Goal: Information Seeking & Learning: Learn about a topic

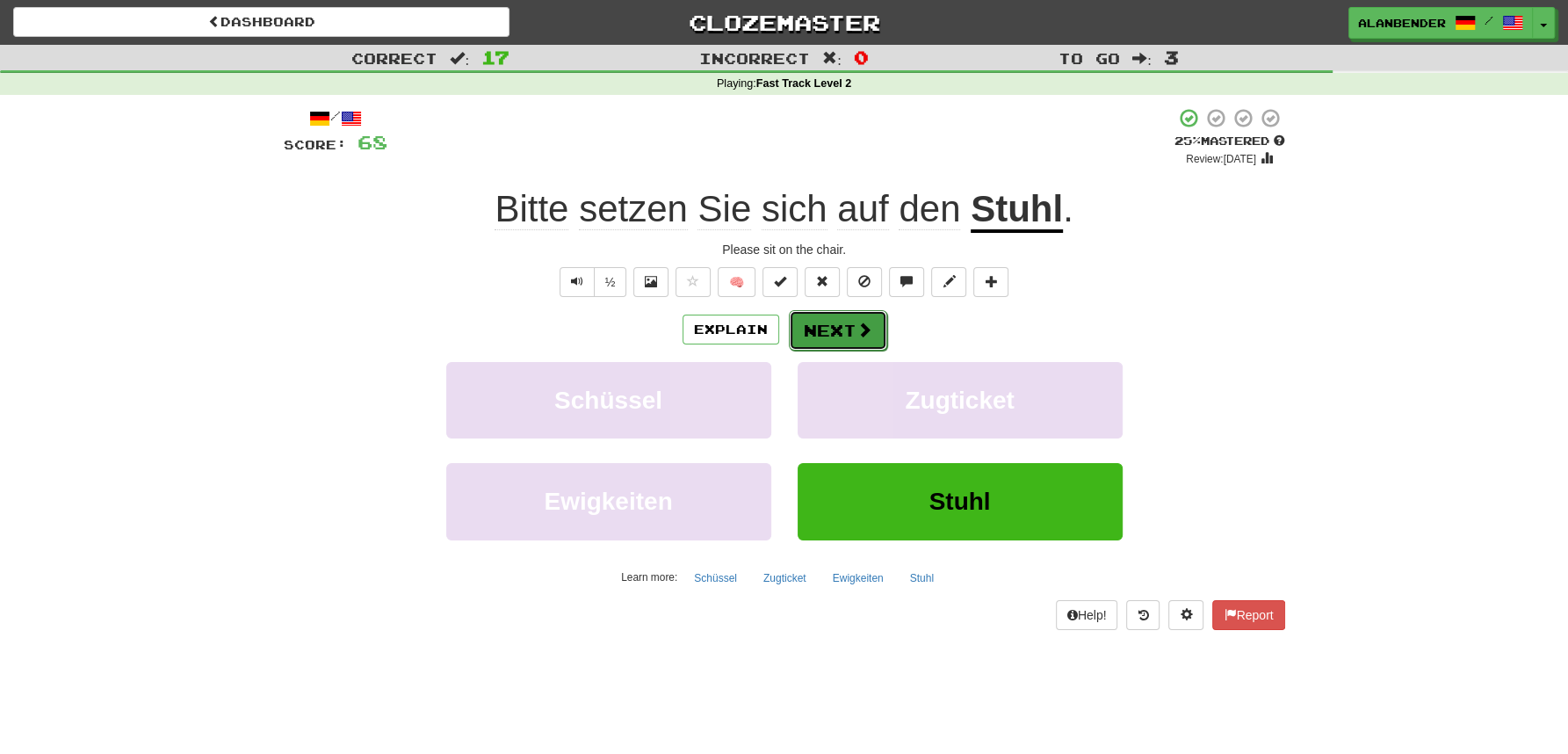
click at [850, 331] on button "Next" at bounding box center [838, 330] width 99 height 40
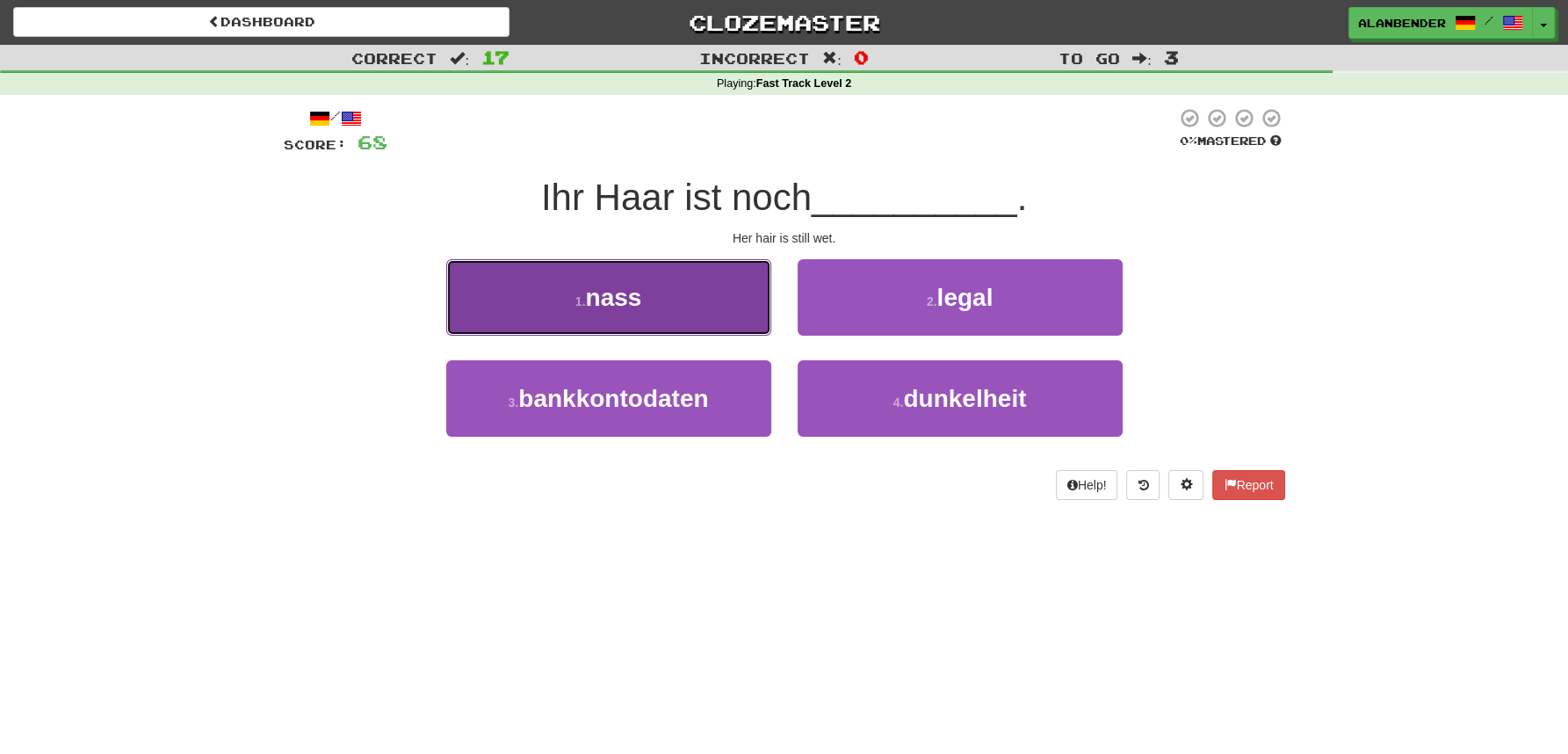
click at [621, 284] on span "nass" at bounding box center [613, 297] width 56 height 27
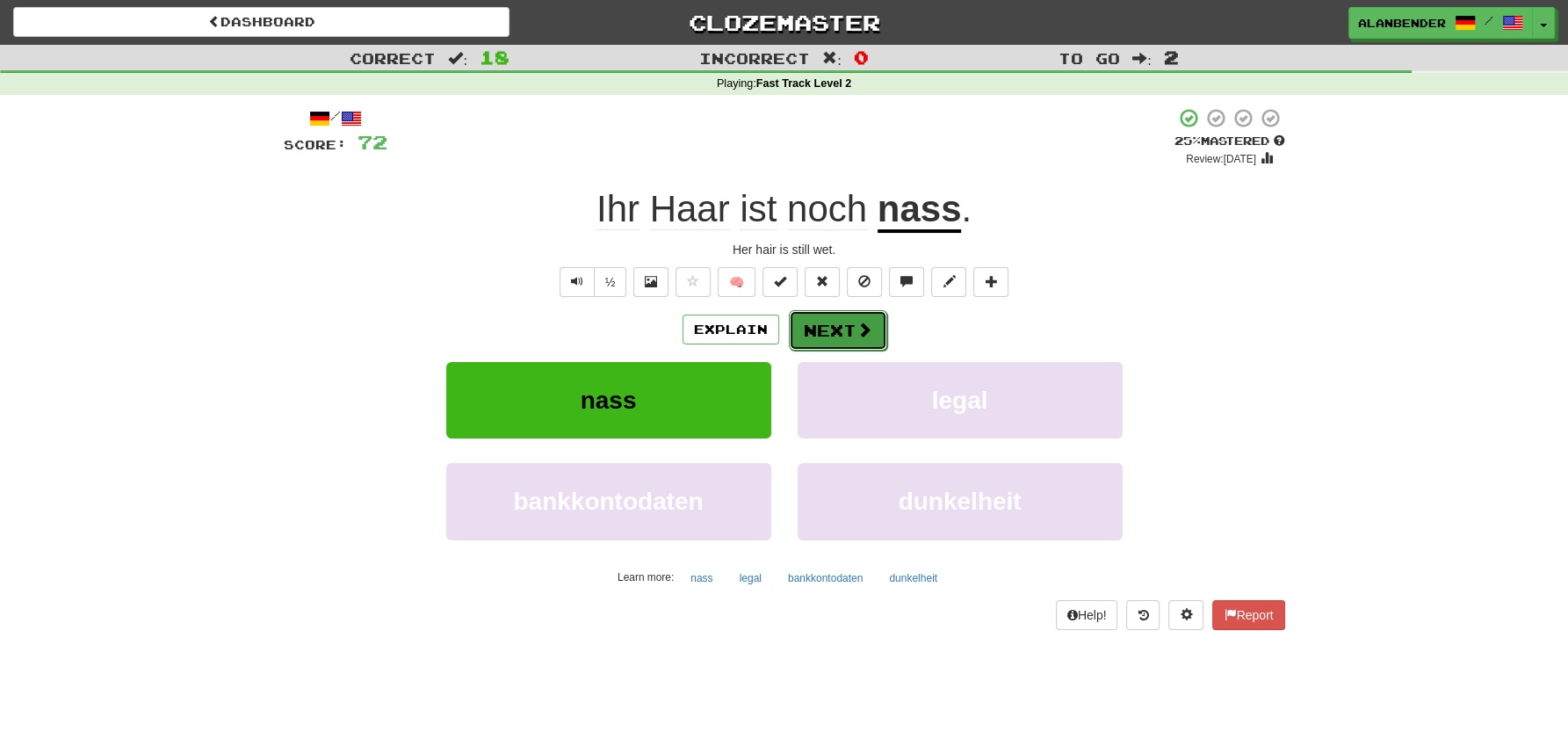
click at [846, 333] on button "Next" at bounding box center [838, 330] width 99 height 40
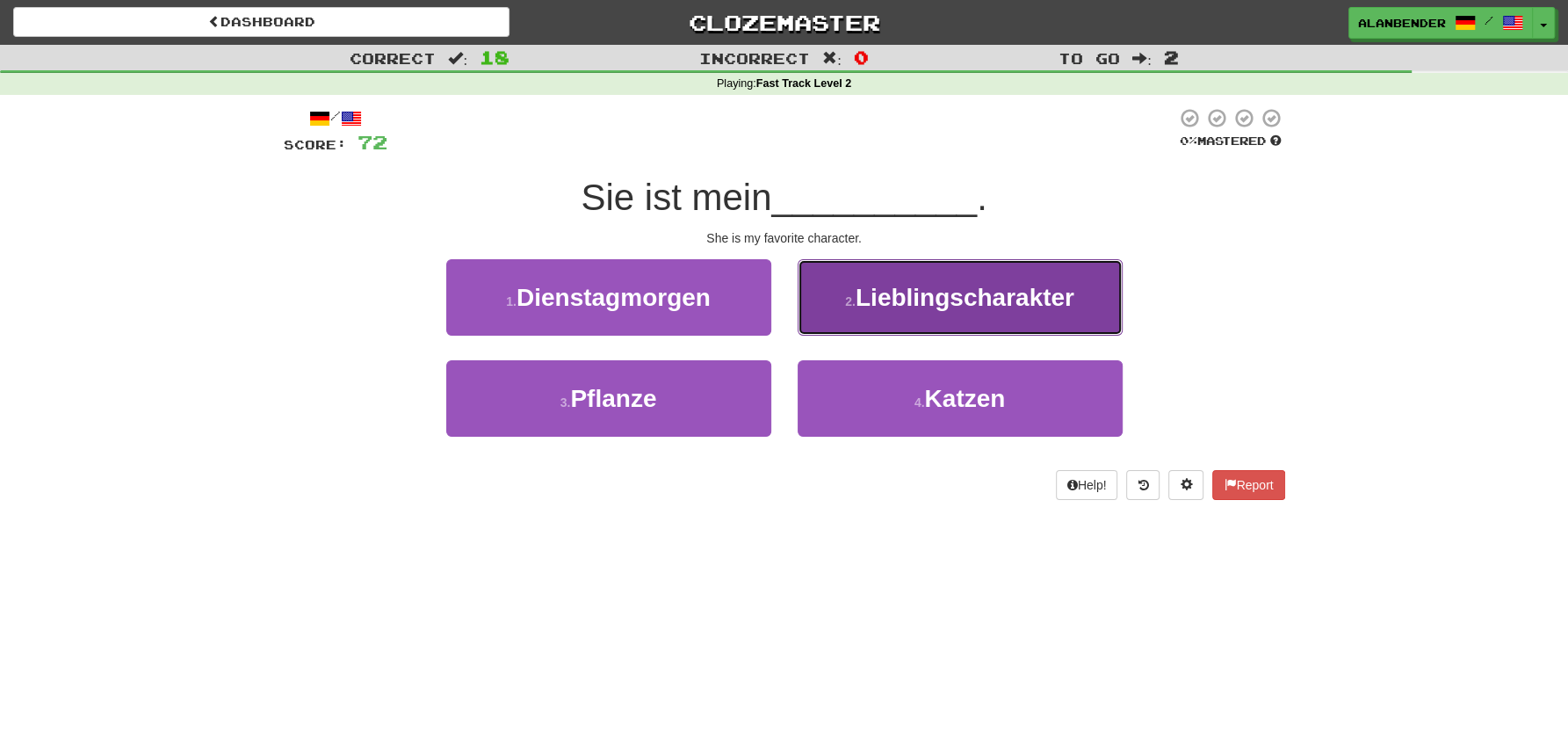
click at [1026, 310] on span "Lieblingscharakter" at bounding box center [964, 297] width 219 height 27
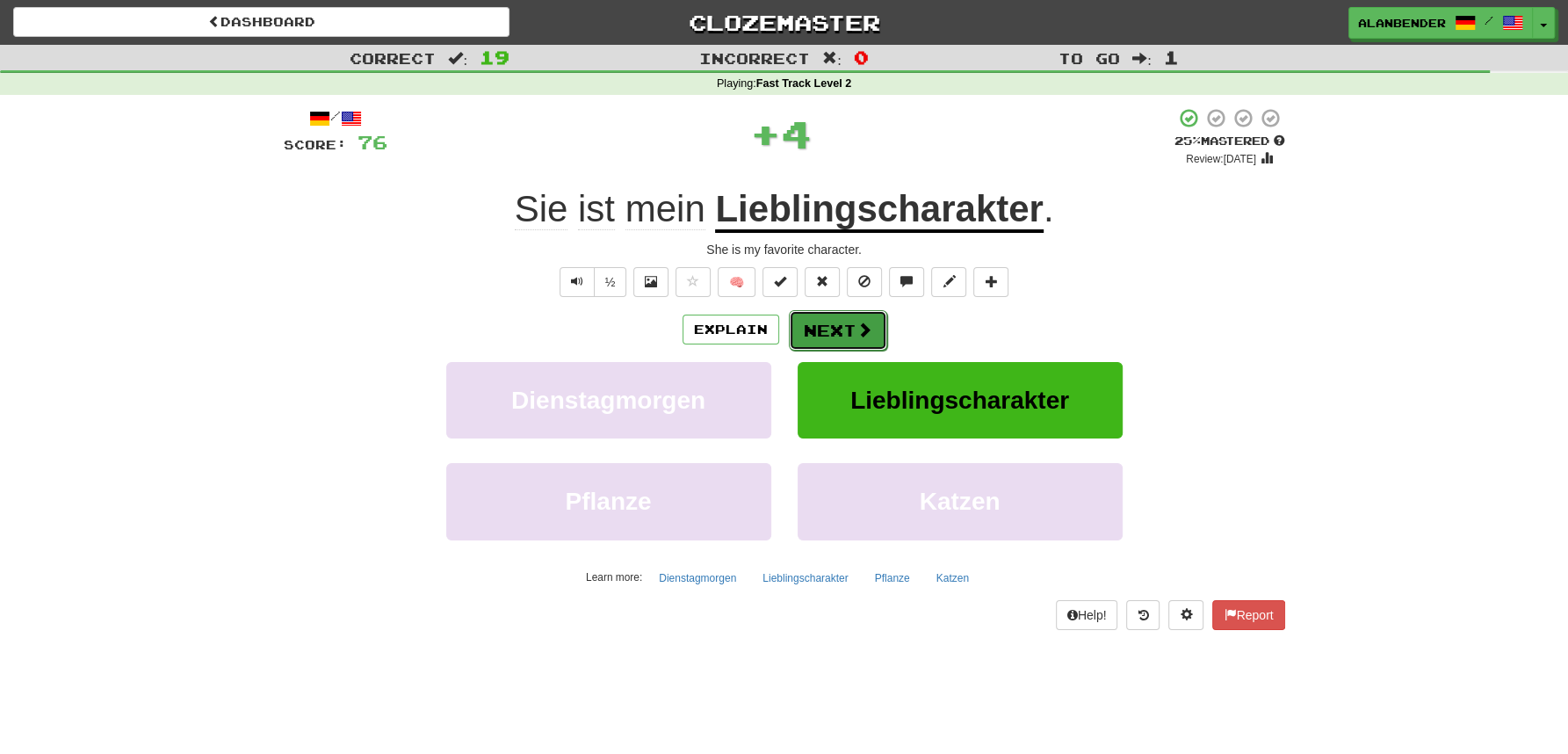
click at [856, 333] on span at bounding box center [864, 329] width 16 height 16
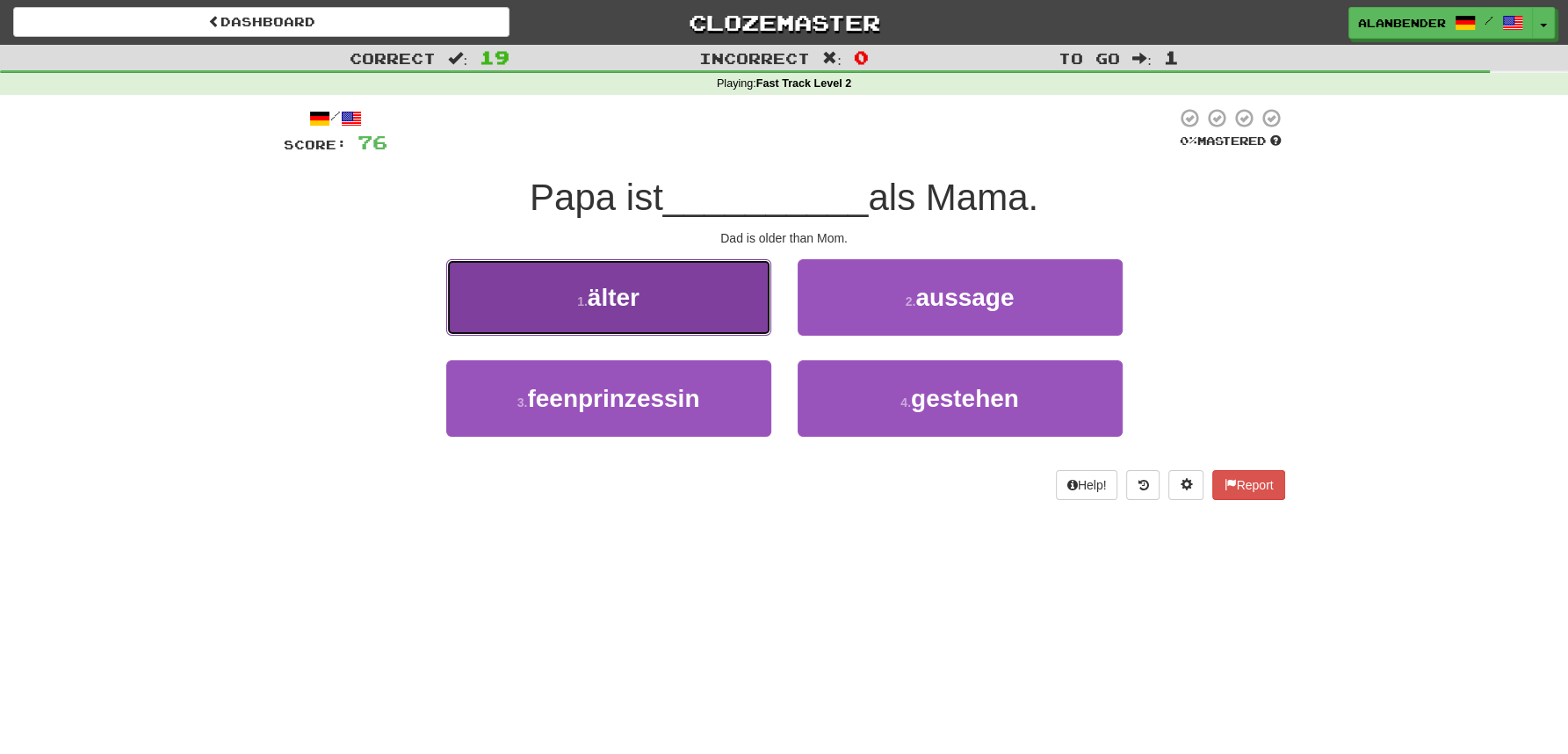
click at [638, 317] on button "1 . älter" at bounding box center [608, 297] width 325 height 76
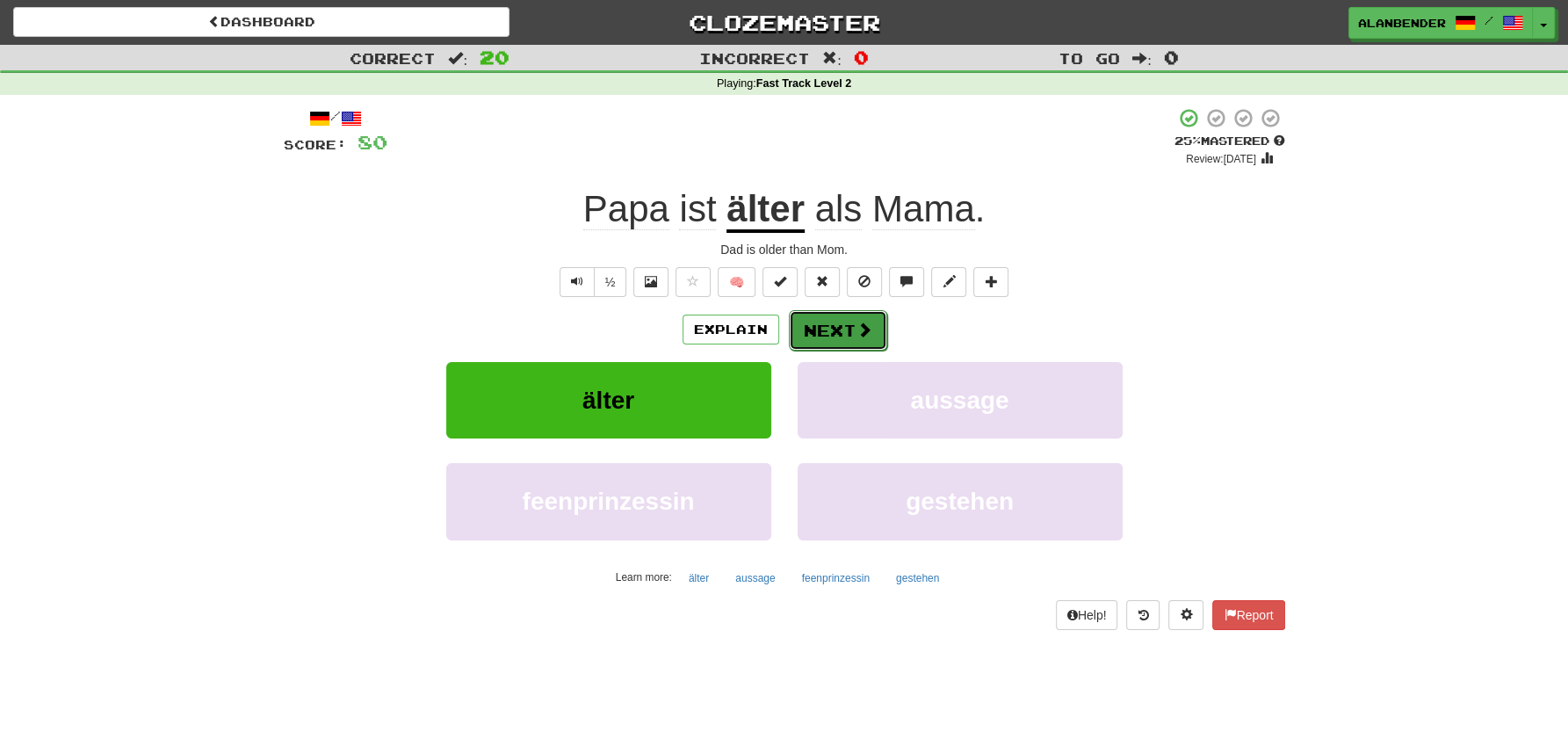
click at [815, 324] on button "Next" at bounding box center [838, 330] width 99 height 40
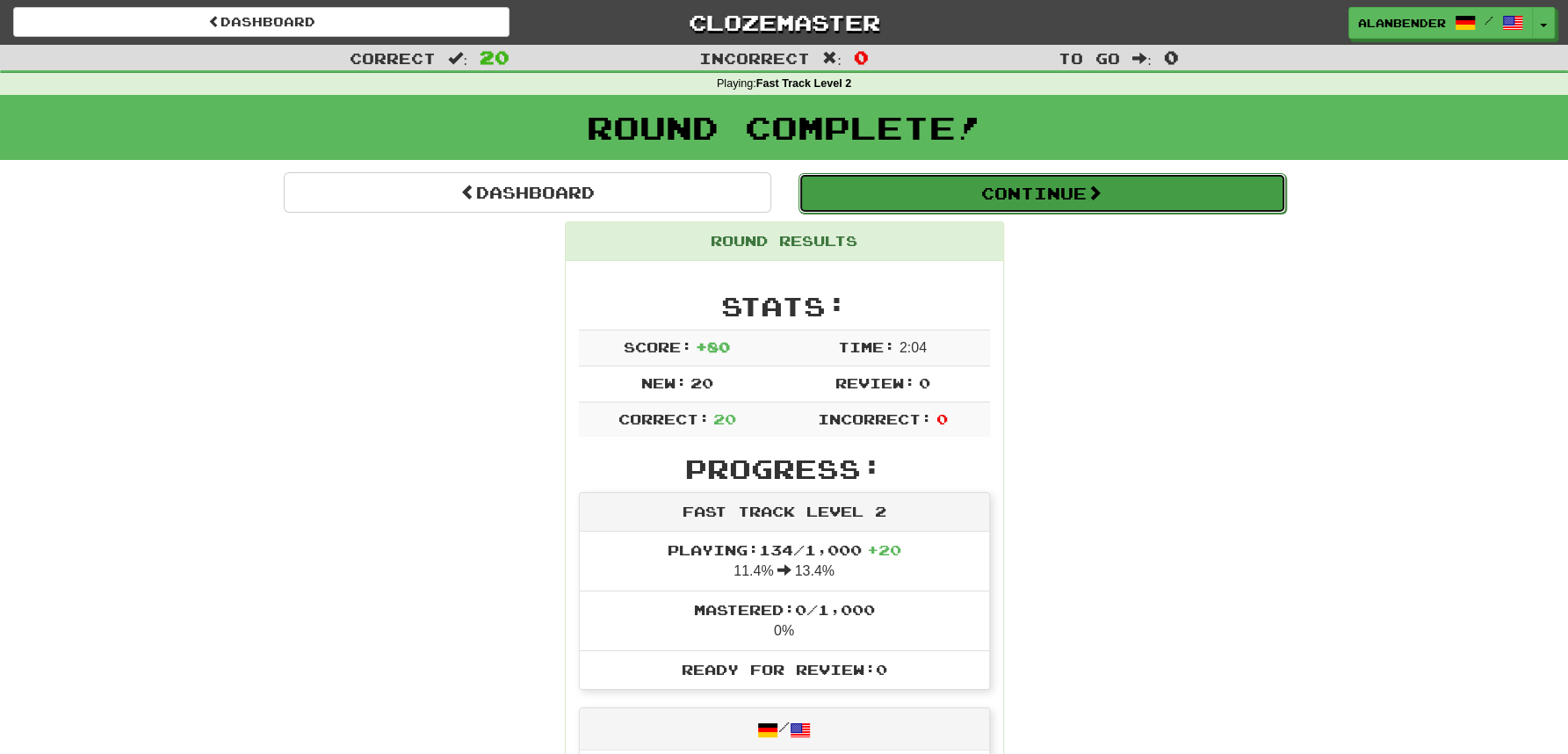
click at [935, 199] on button "Continue" at bounding box center [1041, 192] width 487 height 40
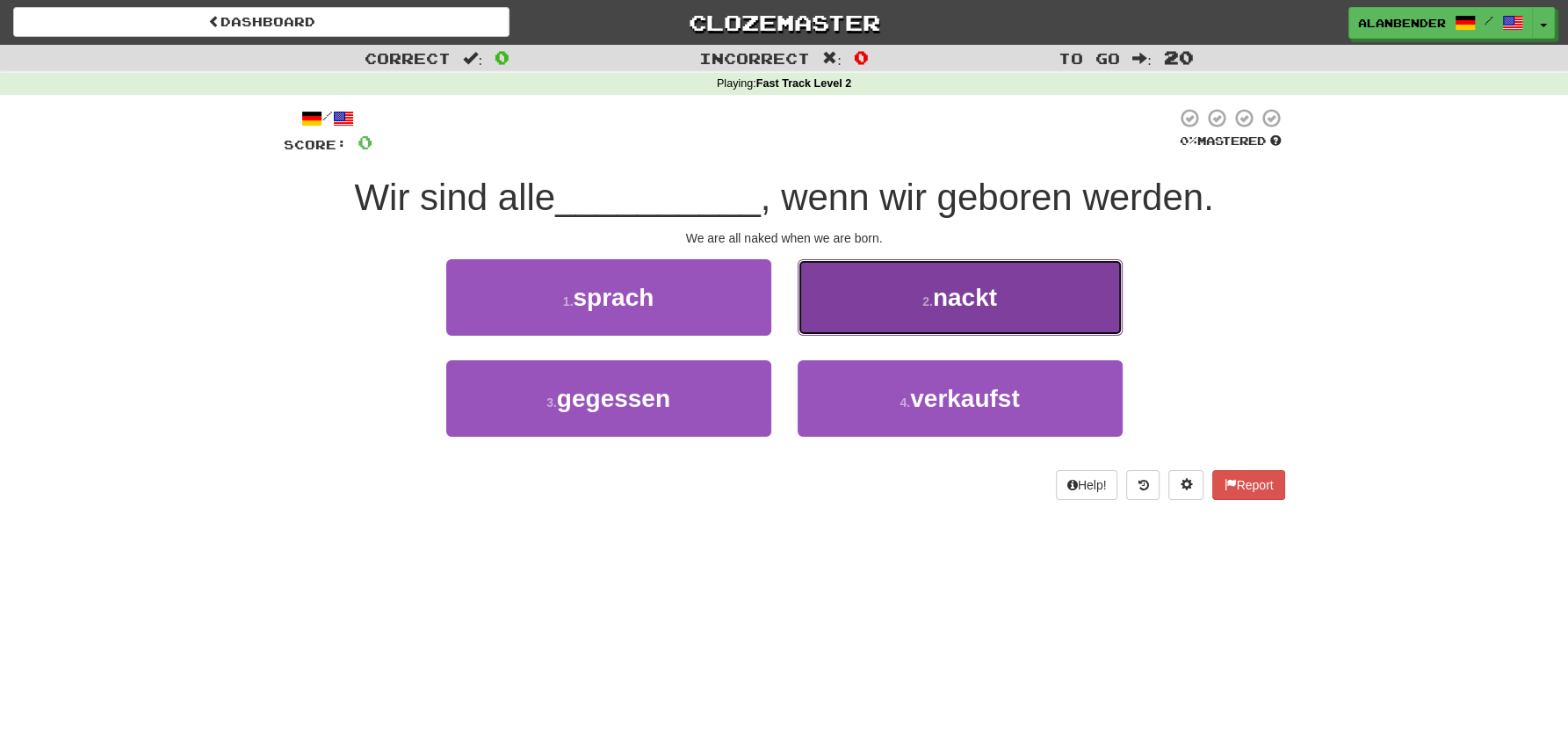
click at [996, 300] on span "nackt" at bounding box center [964, 297] width 64 height 27
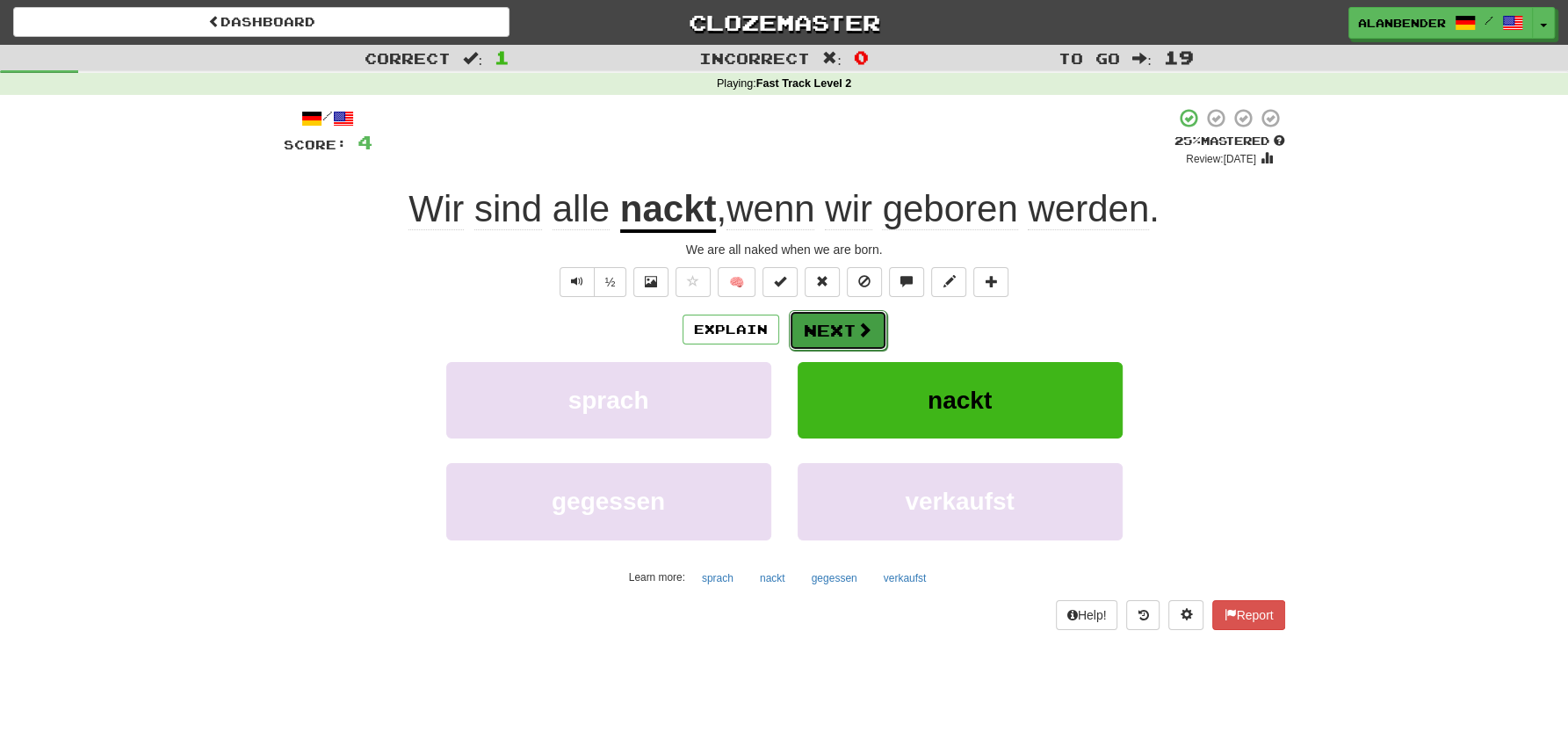
click at [816, 328] on button "Next" at bounding box center [838, 330] width 99 height 40
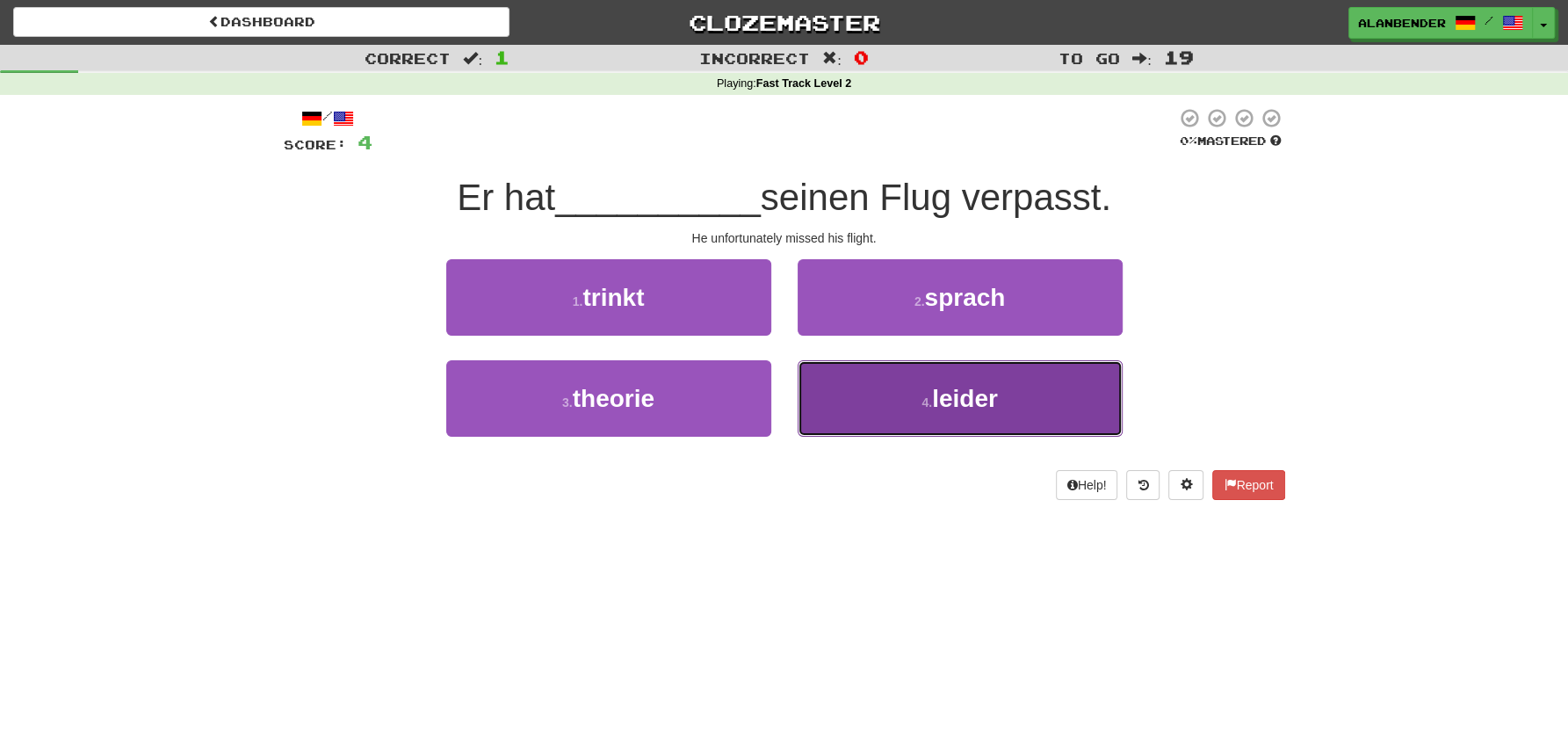
click at [975, 402] on span "leider" at bounding box center [964, 398] width 66 height 27
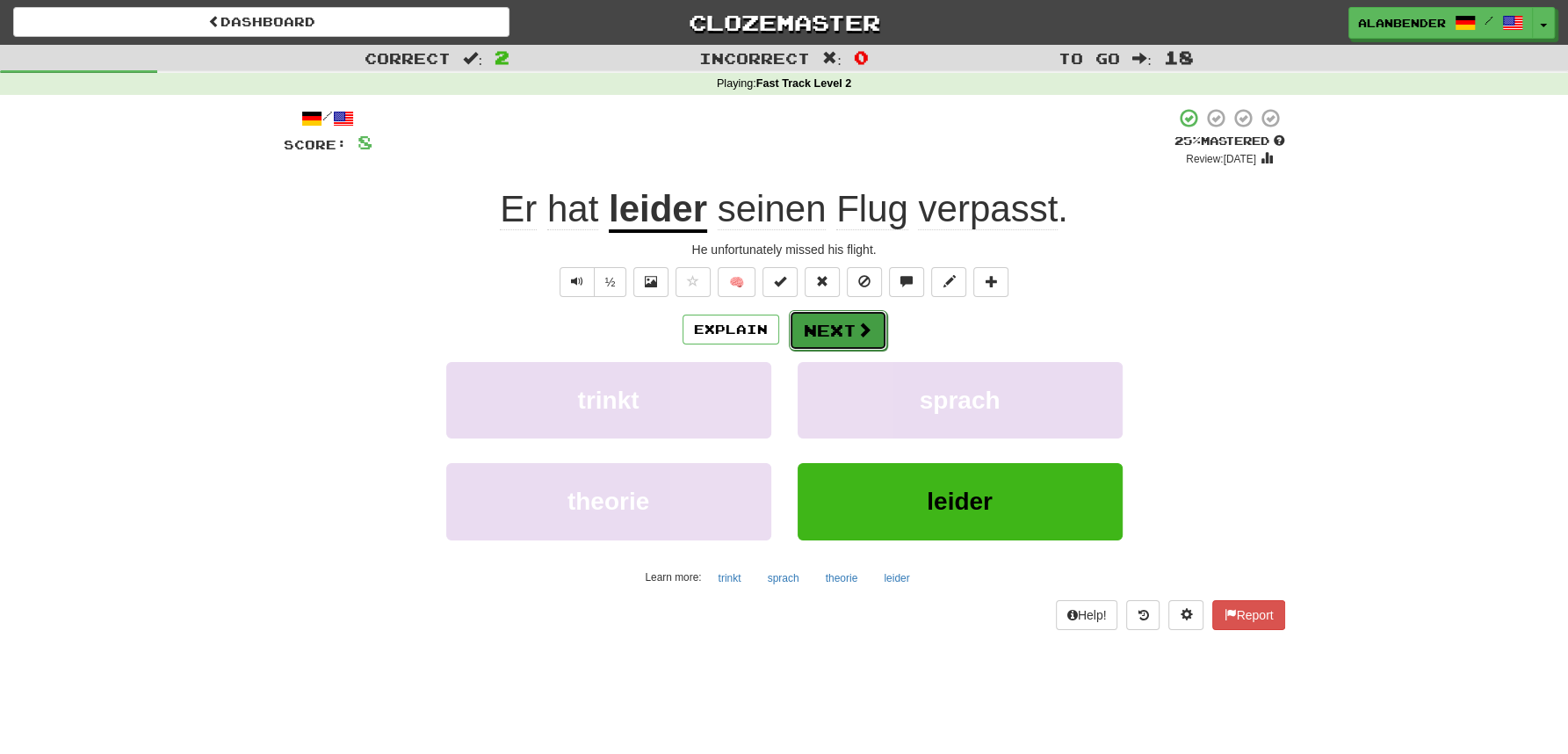
click at [845, 331] on button "Next" at bounding box center [838, 330] width 99 height 40
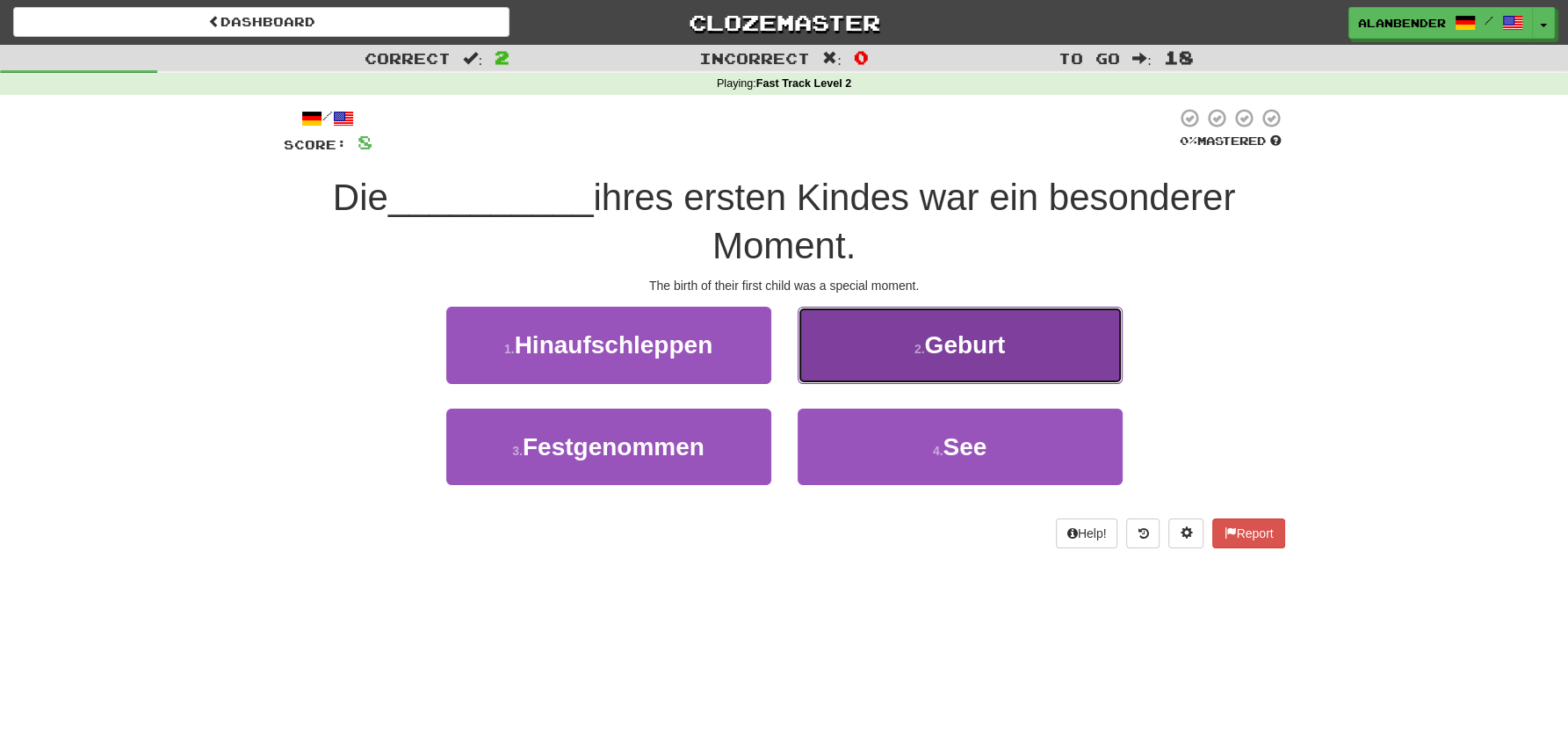
click at [972, 353] on span "Geburt" at bounding box center [964, 345] width 81 height 27
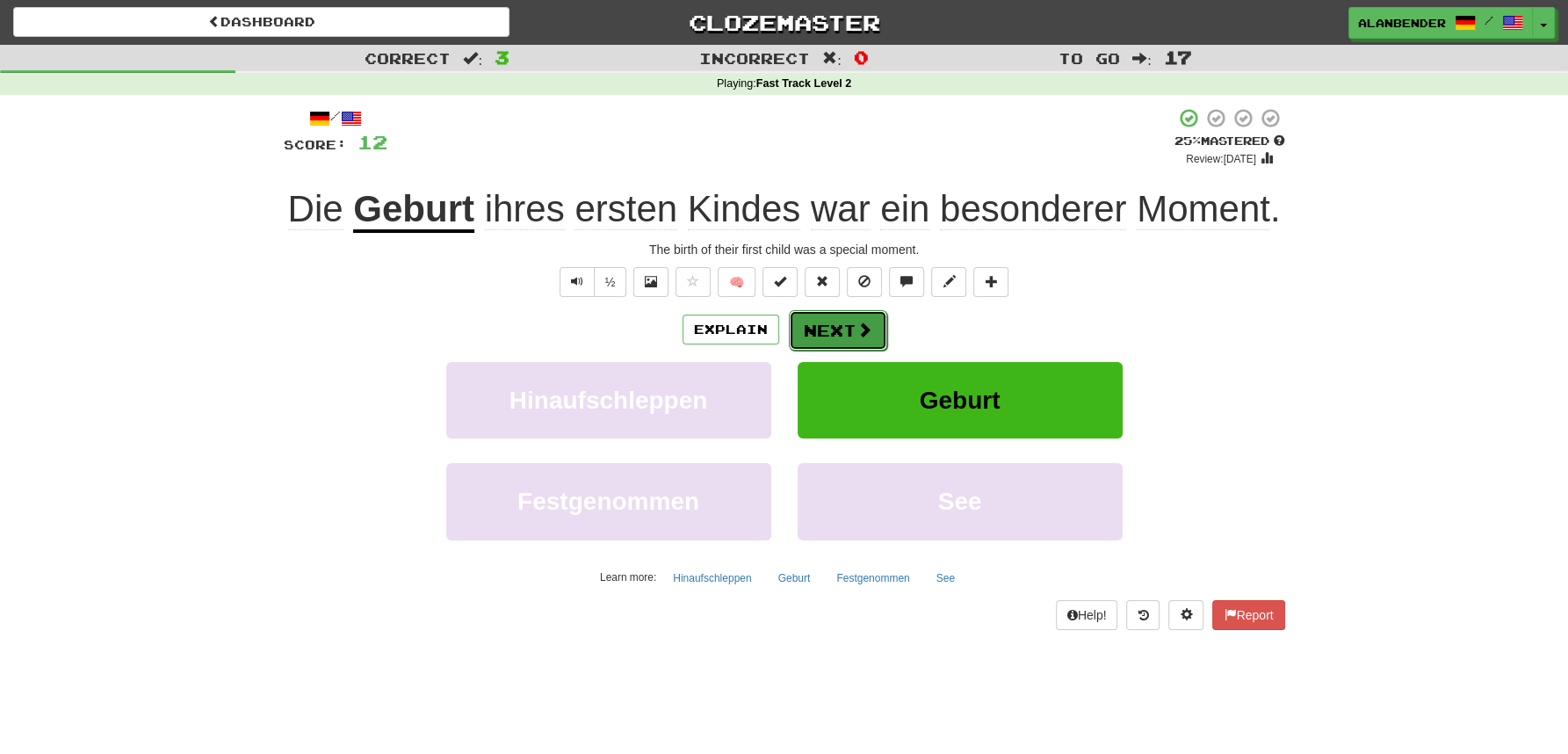
click at [856, 329] on span at bounding box center [864, 329] width 16 height 16
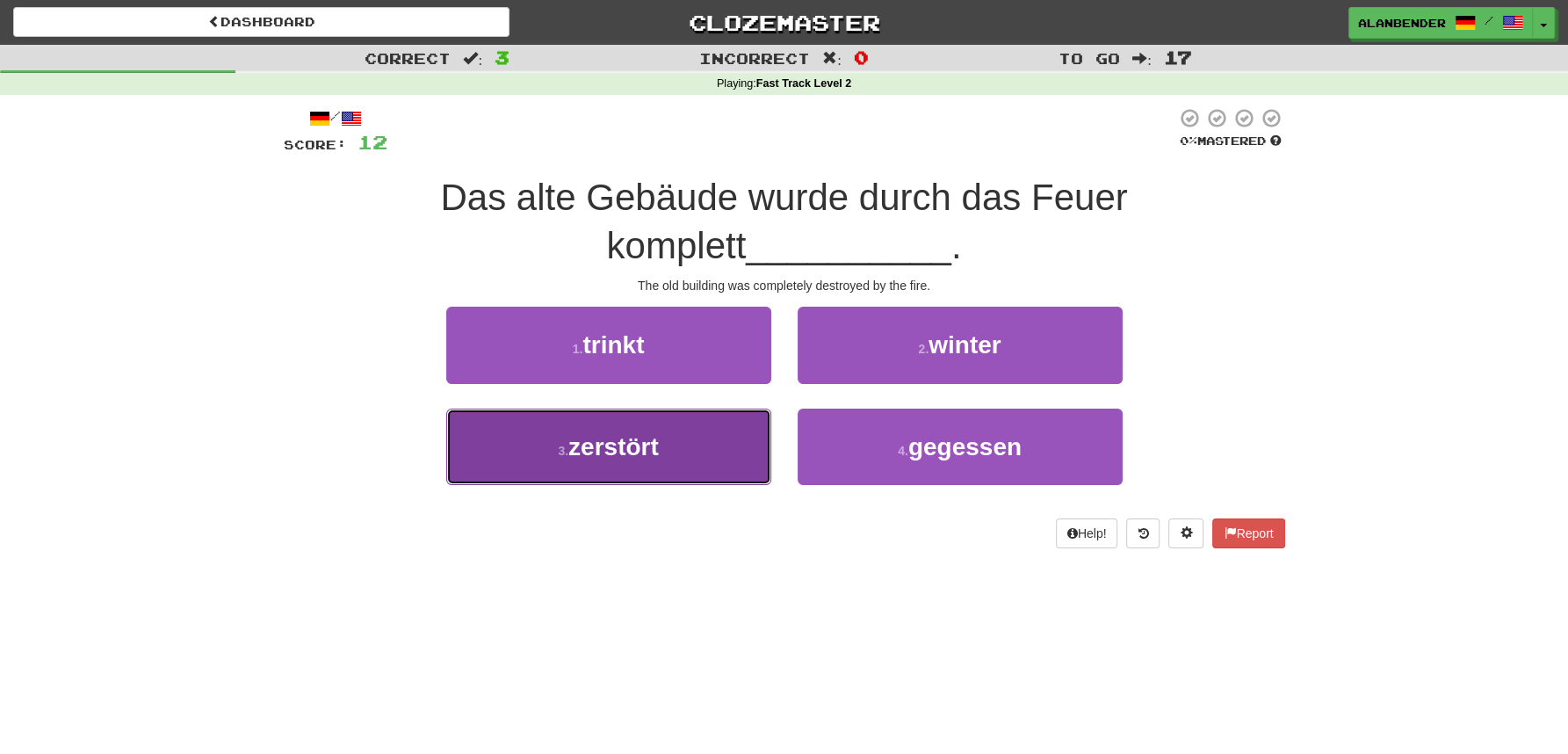
click at [619, 456] on span "zerstört" at bounding box center [613, 446] width 90 height 27
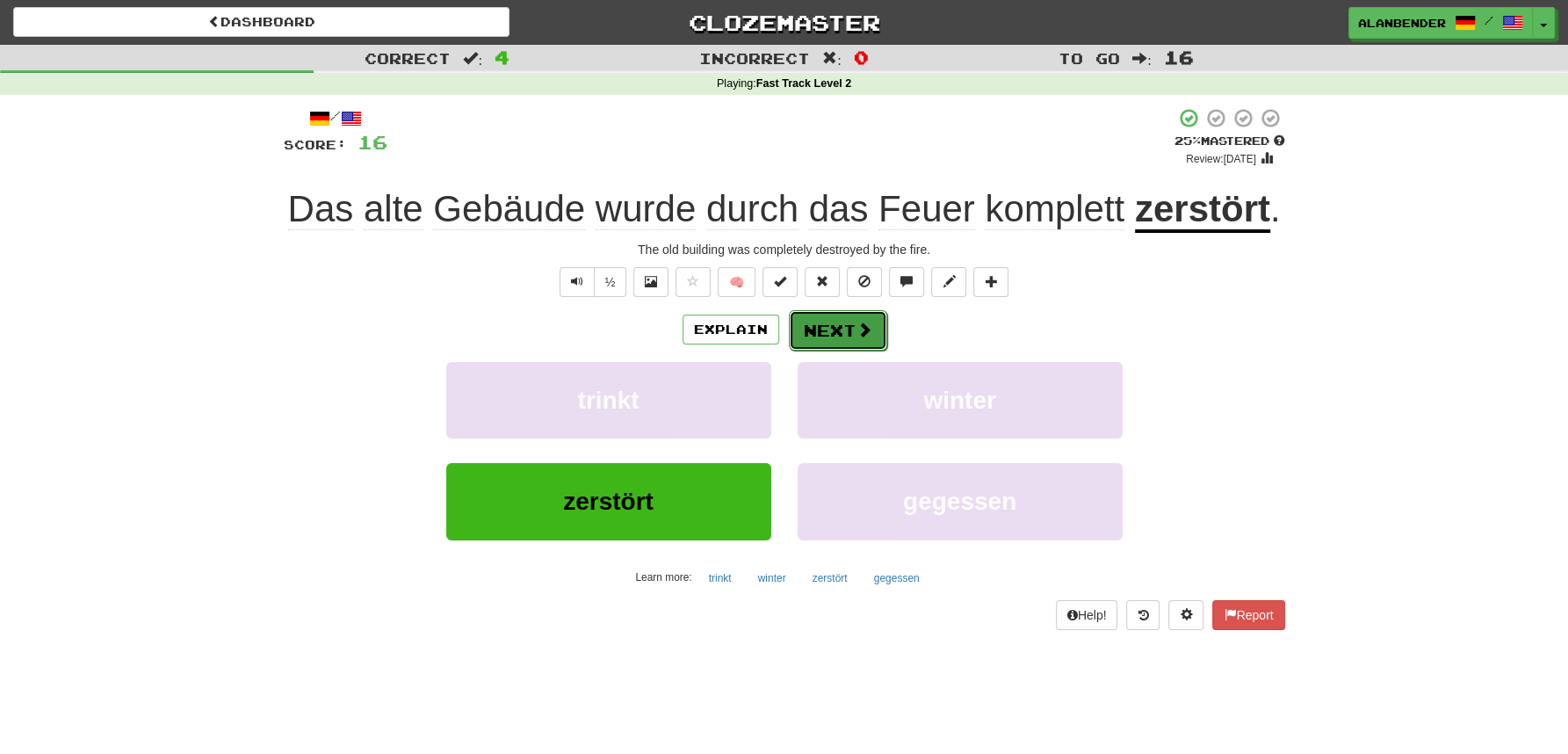
click at [856, 331] on span at bounding box center [864, 329] width 16 height 16
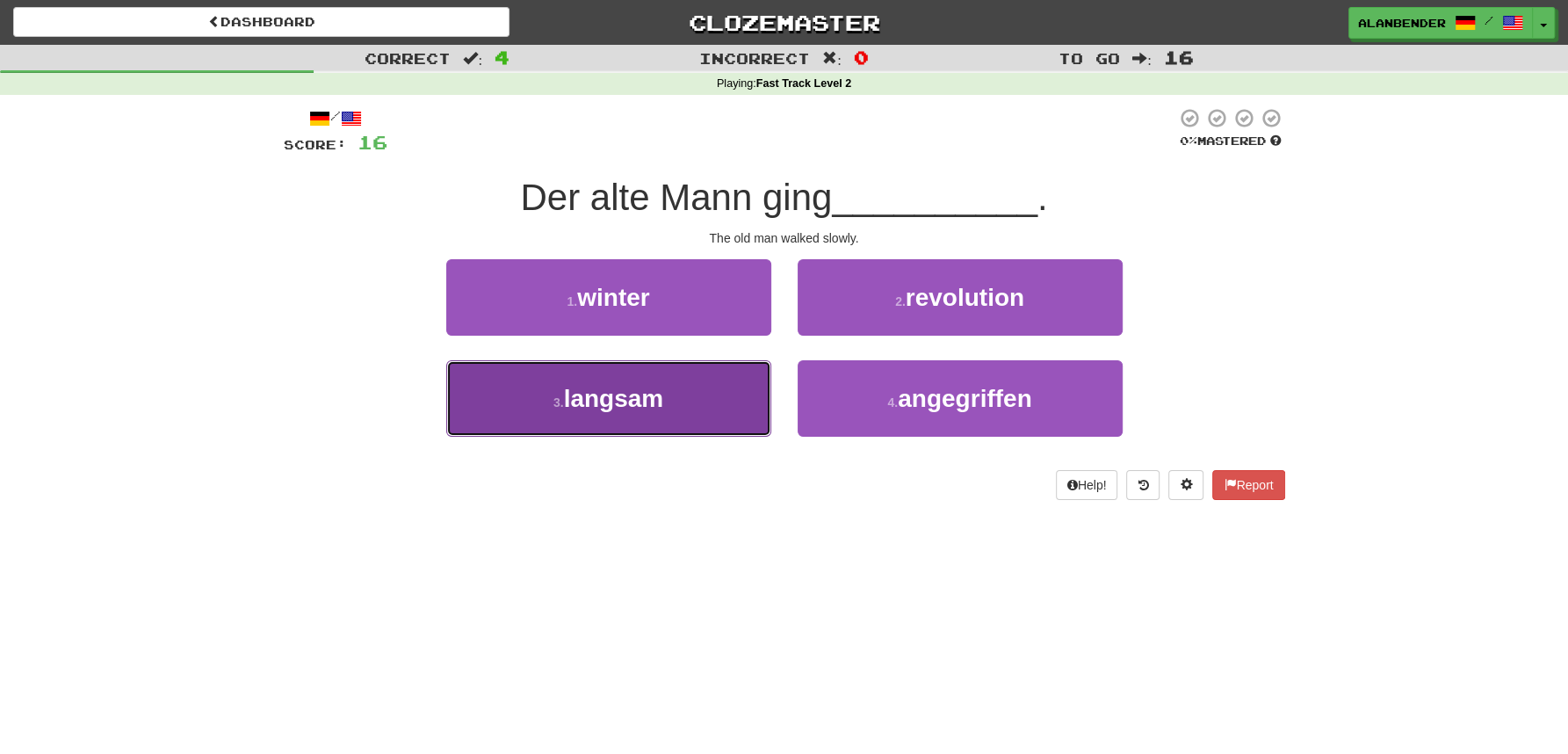
click at [620, 397] on span "langsam" at bounding box center [614, 398] width 100 height 27
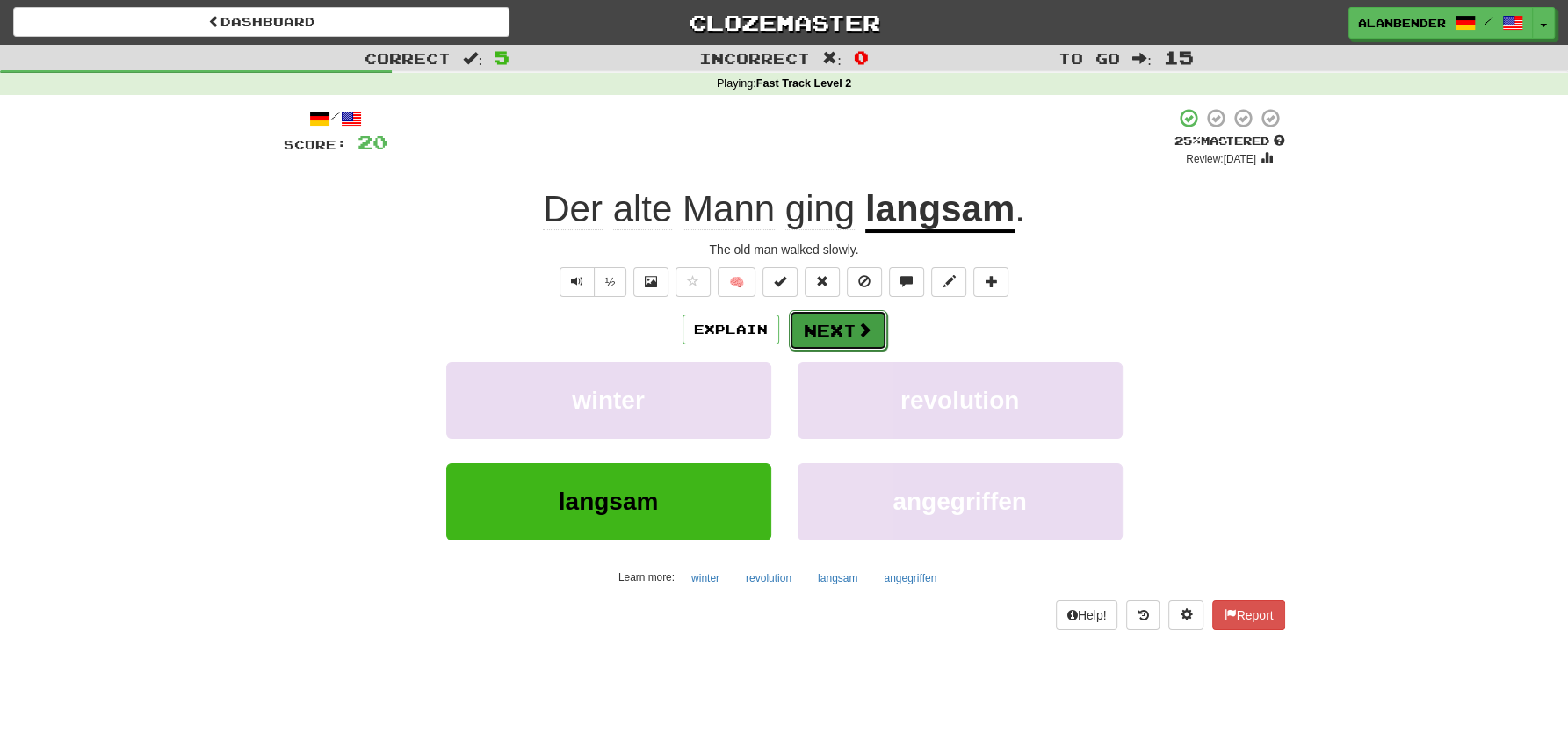
click at [856, 329] on span at bounding box center [864, 329] width 16 height 16
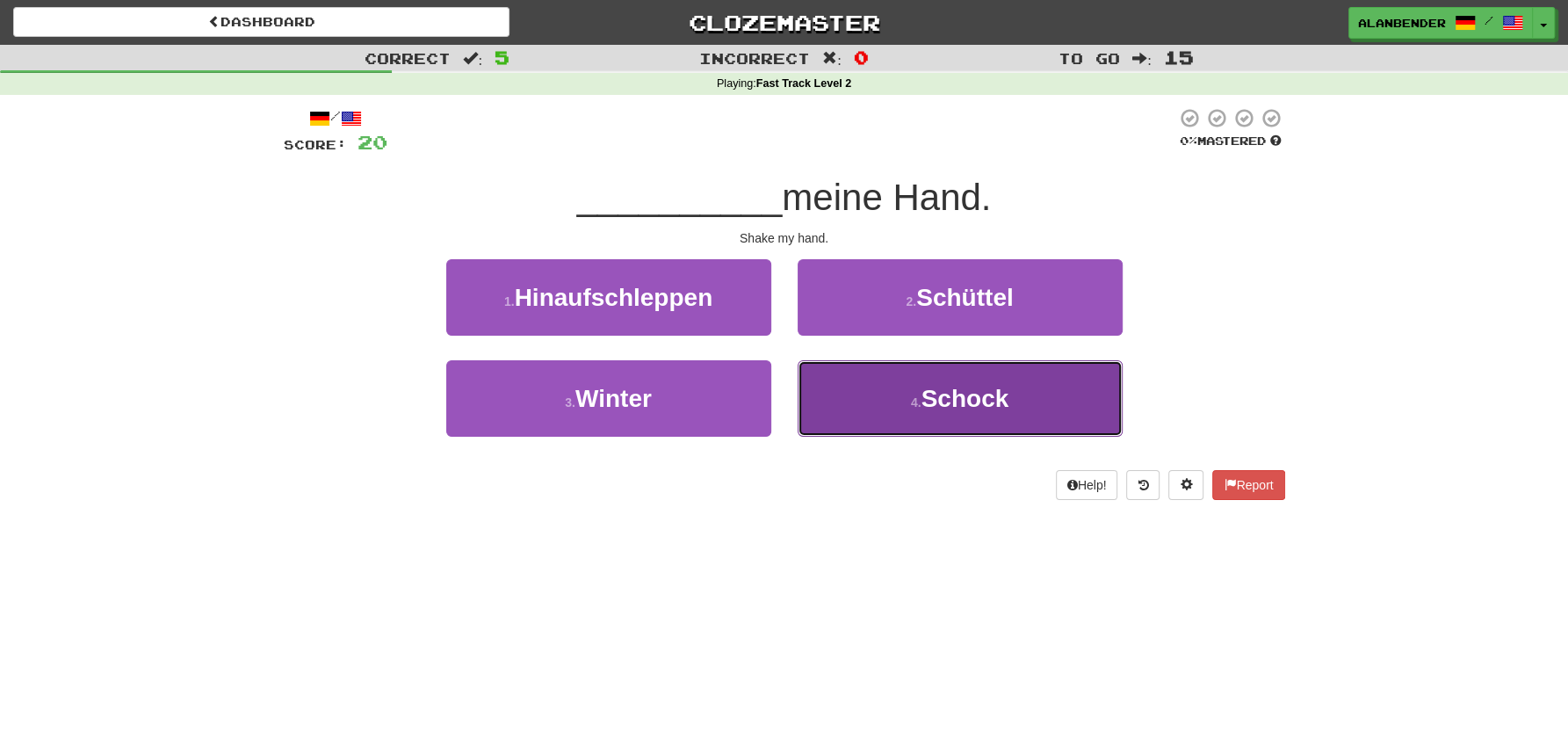
click at [953, 400] on span "Schock" at bounding box center [965, 398] width 88 height 27
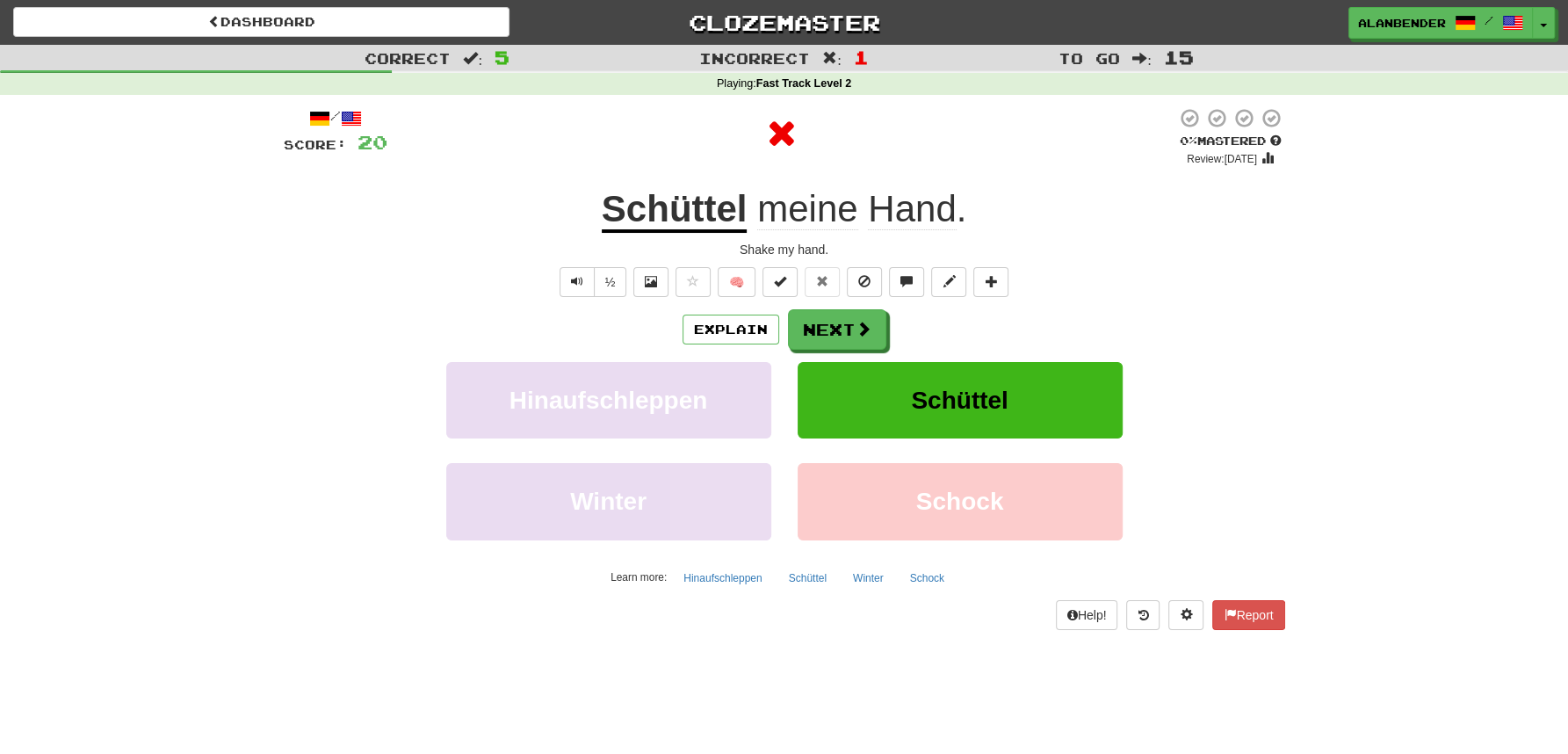
click at [727, 205] on u "Schüttel" at bounding box center [674, 210] width 146 height 45
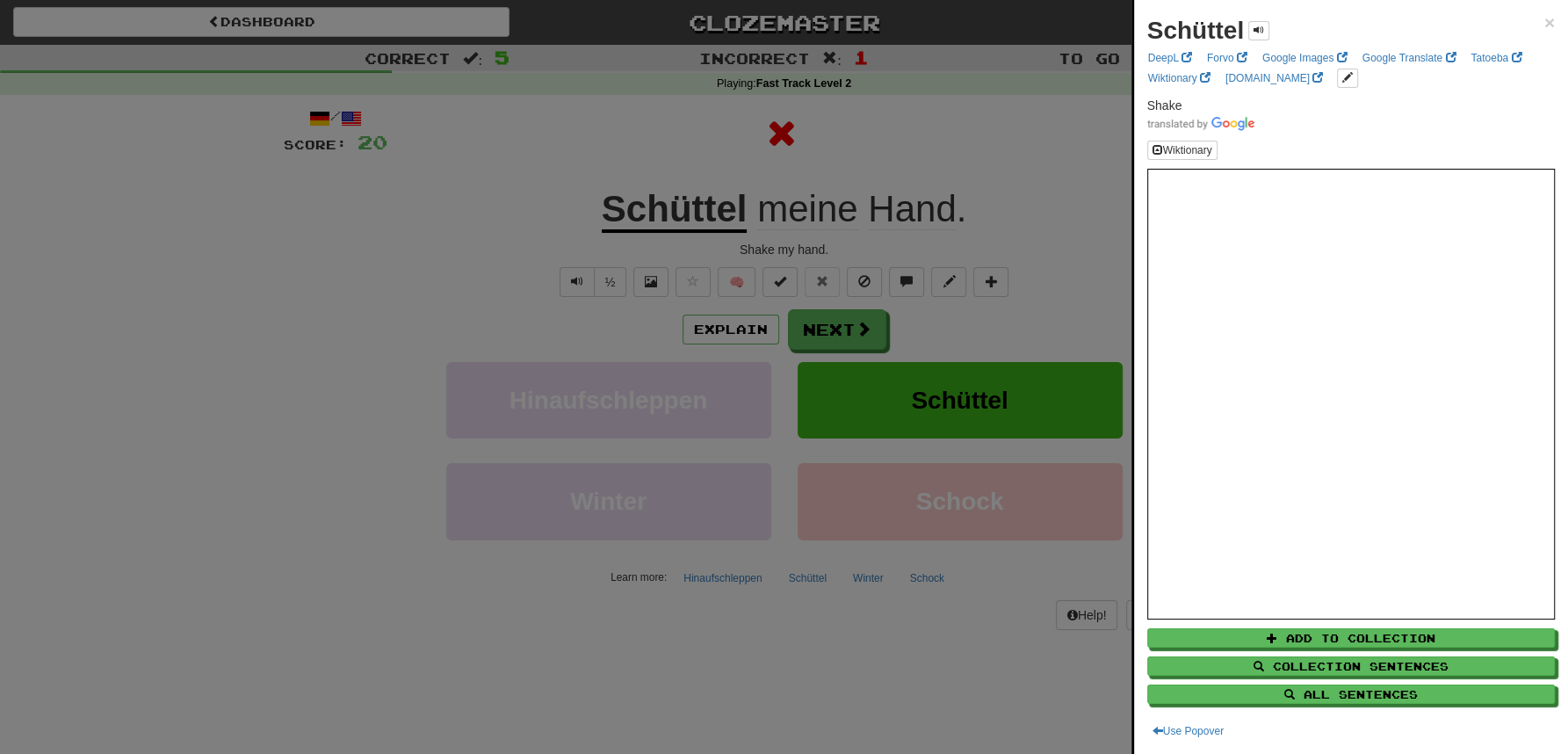
click at [721, 115] on div at bounding box center [784, 377] width 1568 height 754
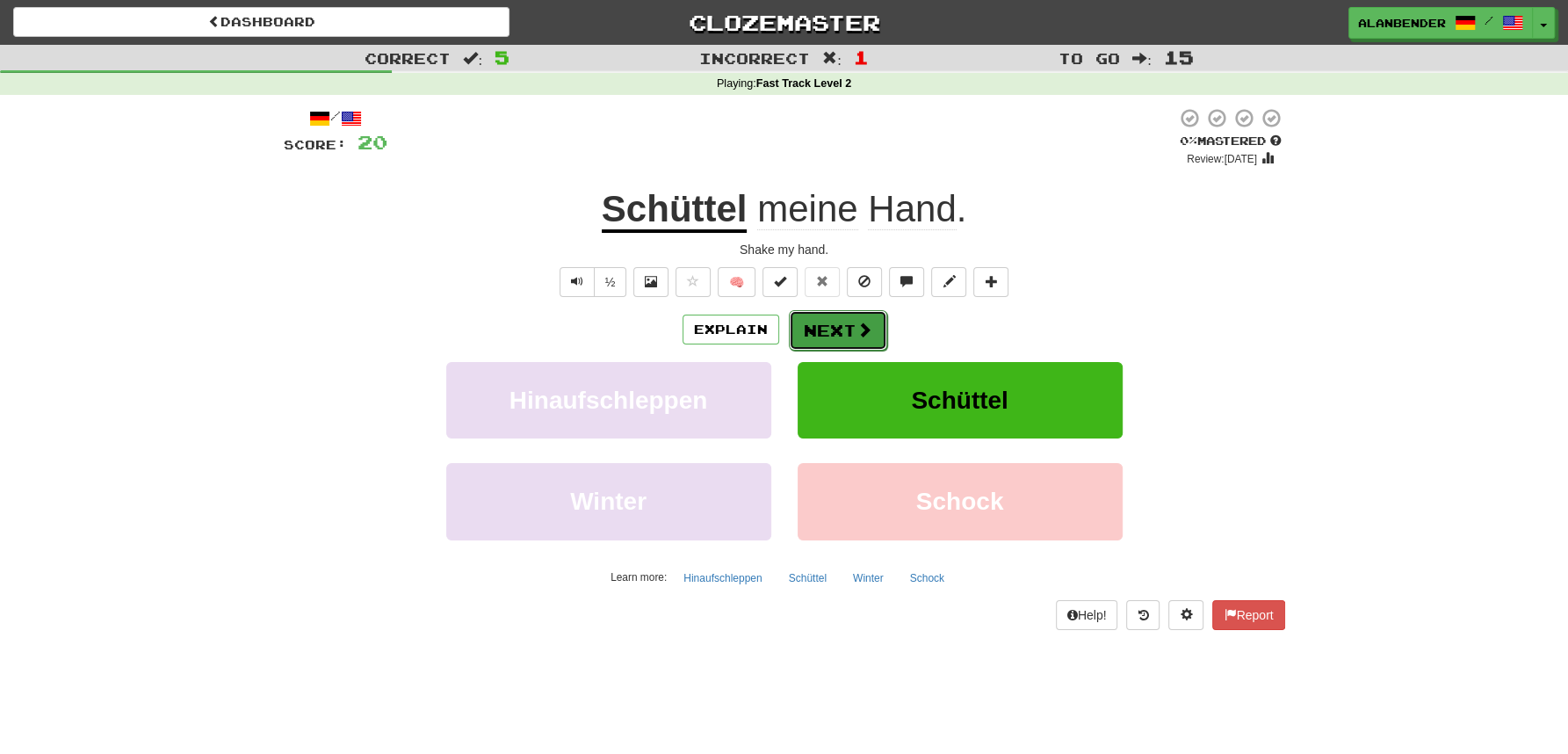
click at [860, 322] on span at bounding box center [864, 329] width 16 height 16
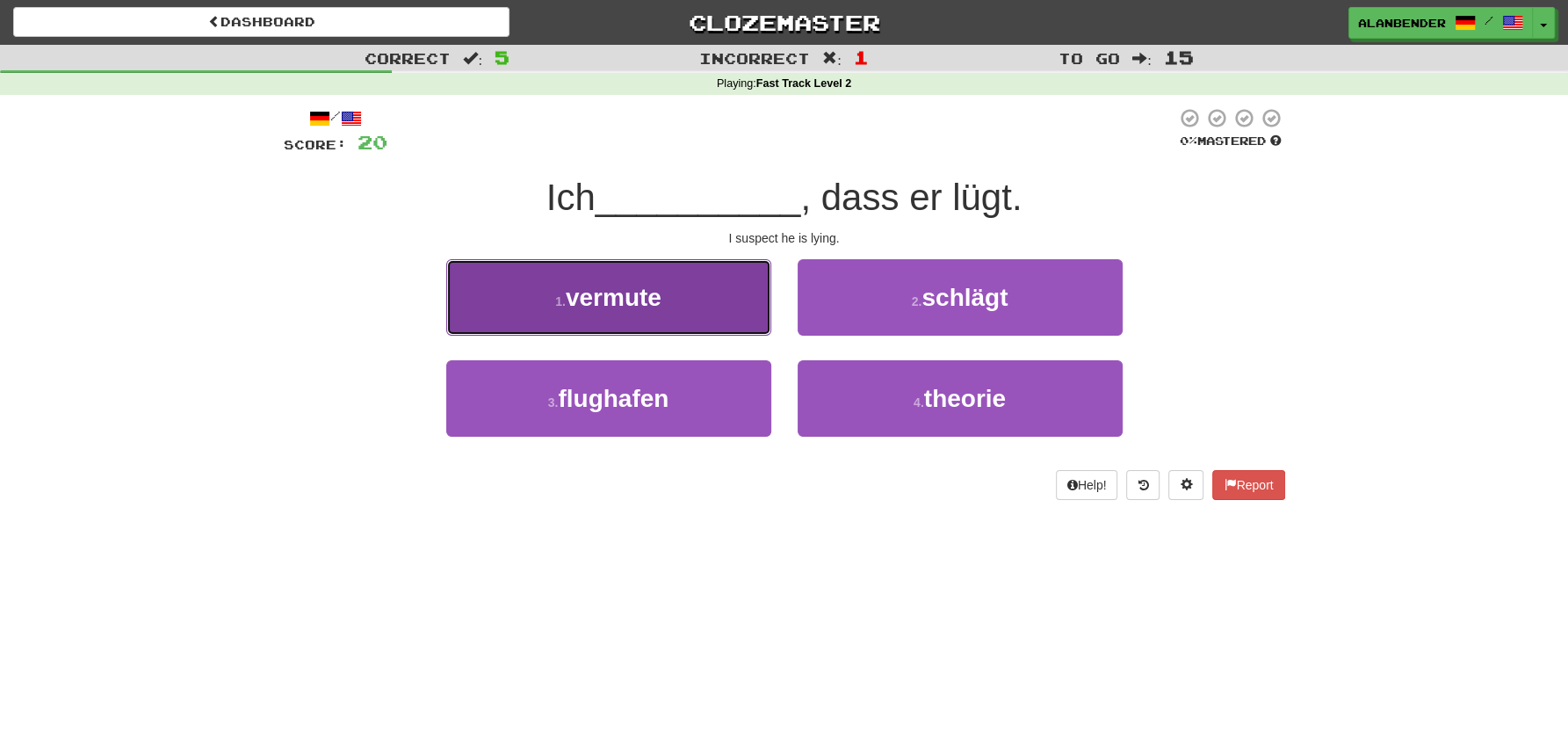
click at [610, 307] on span "vermute" at bounding box center [613, 297] width 96 height 27
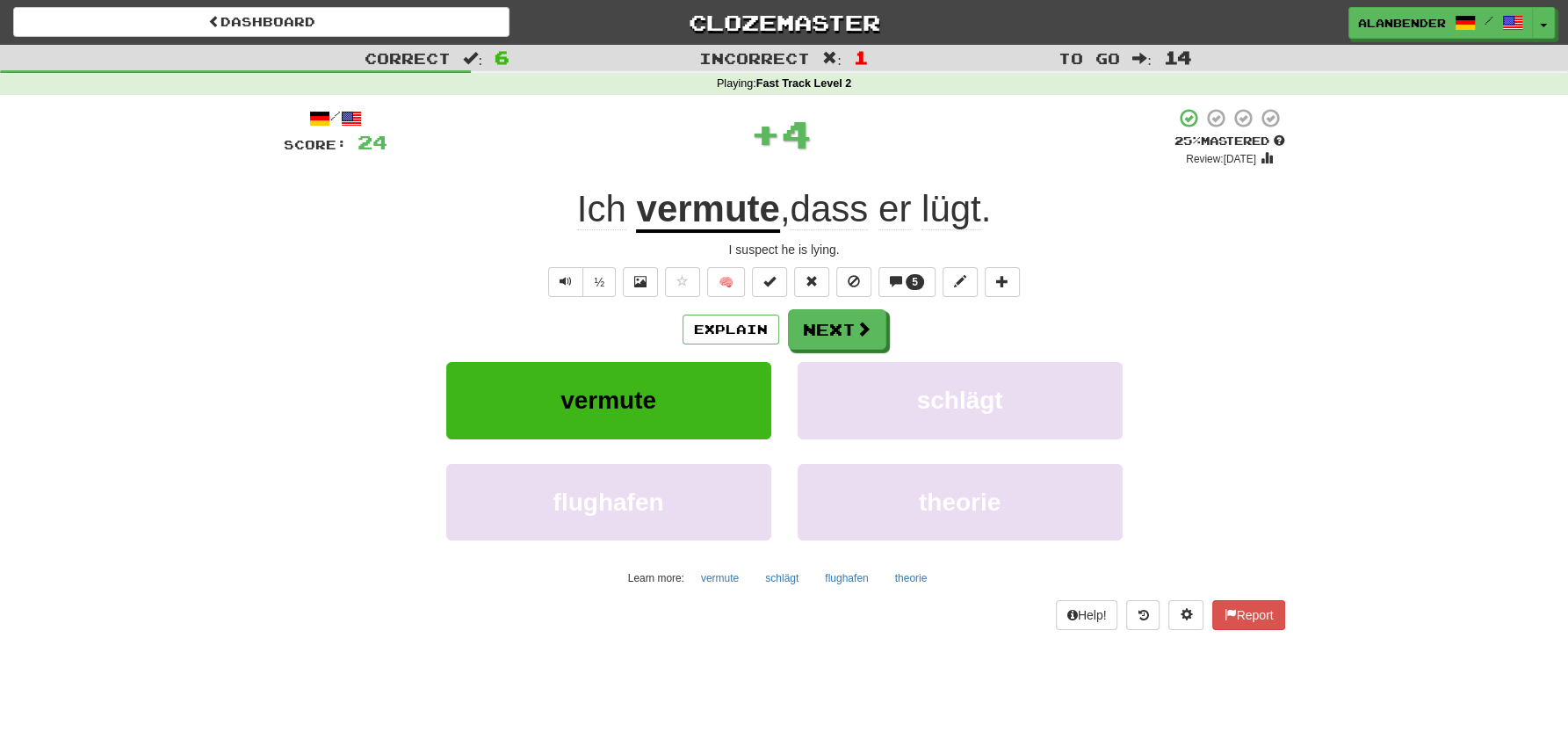
click at [708, 210] on u "vermute" at bounding box center [707, 210] width 143 height 45
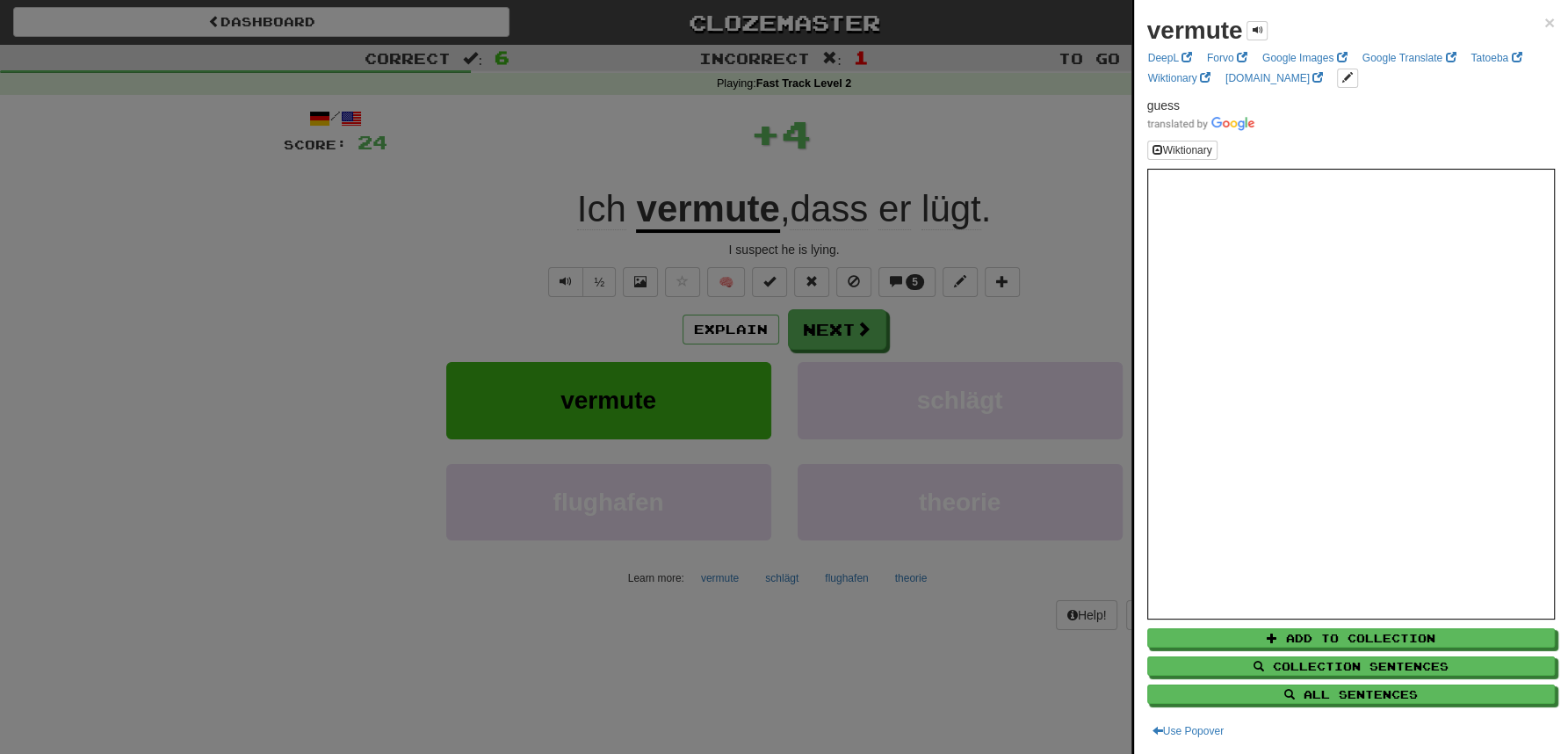
click at [721, 94] on div at bounding box center [784, 377] width 1568 height 754
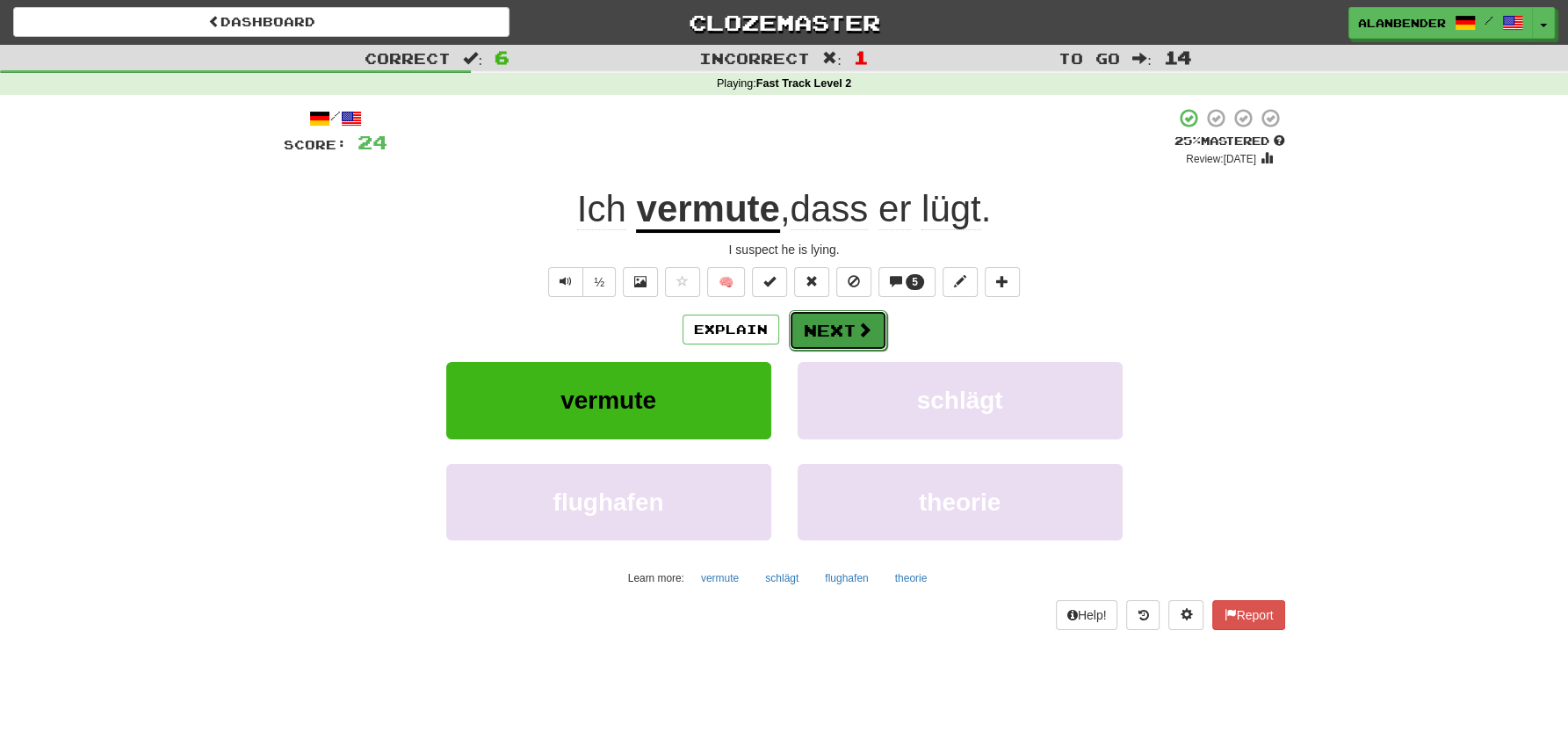
click at [839, 320] on button "Next" at bounding box center [838, 330] width 99 height 40
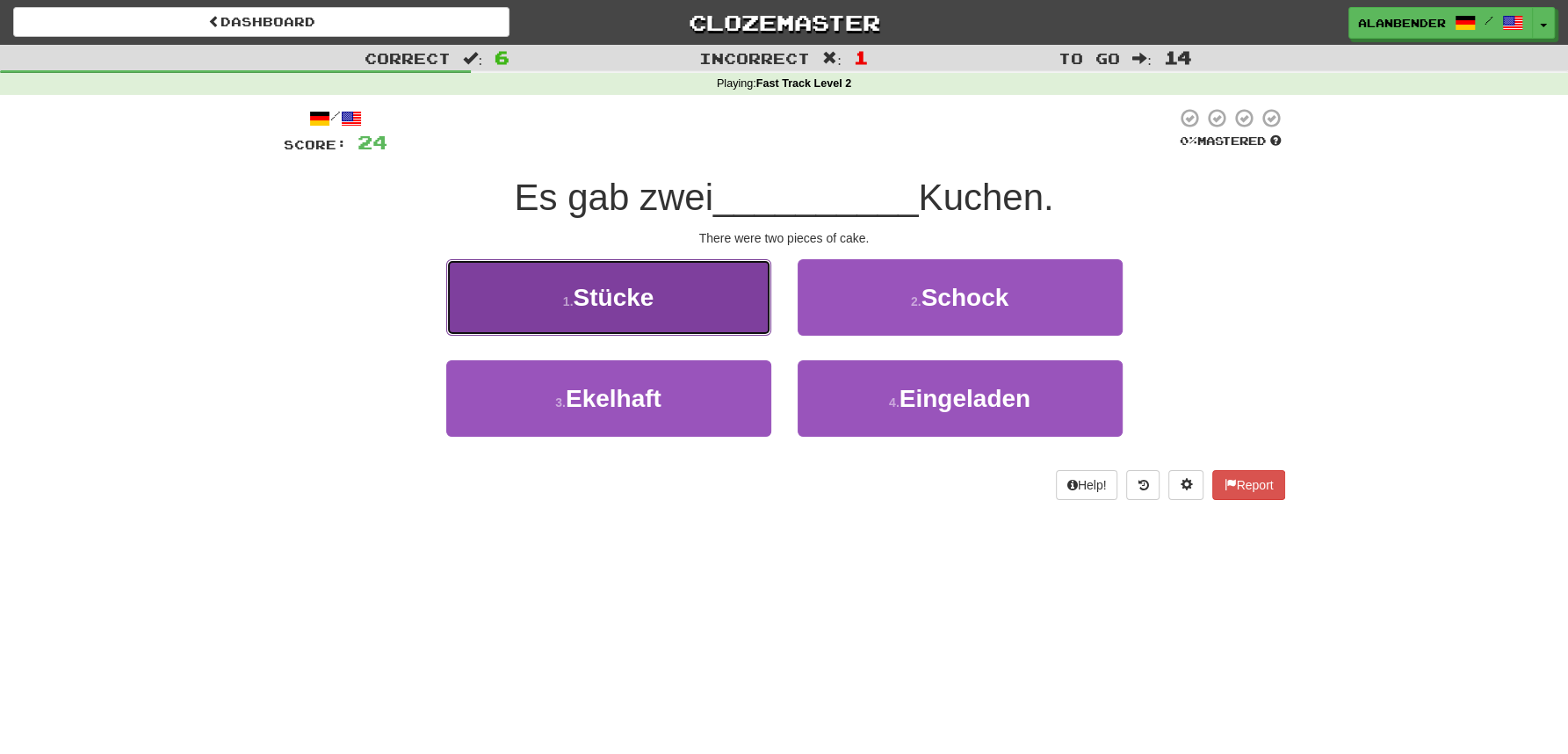
click at [636, 297] on span "Stücke" at bounding box center [613, 297] width 81 height 27
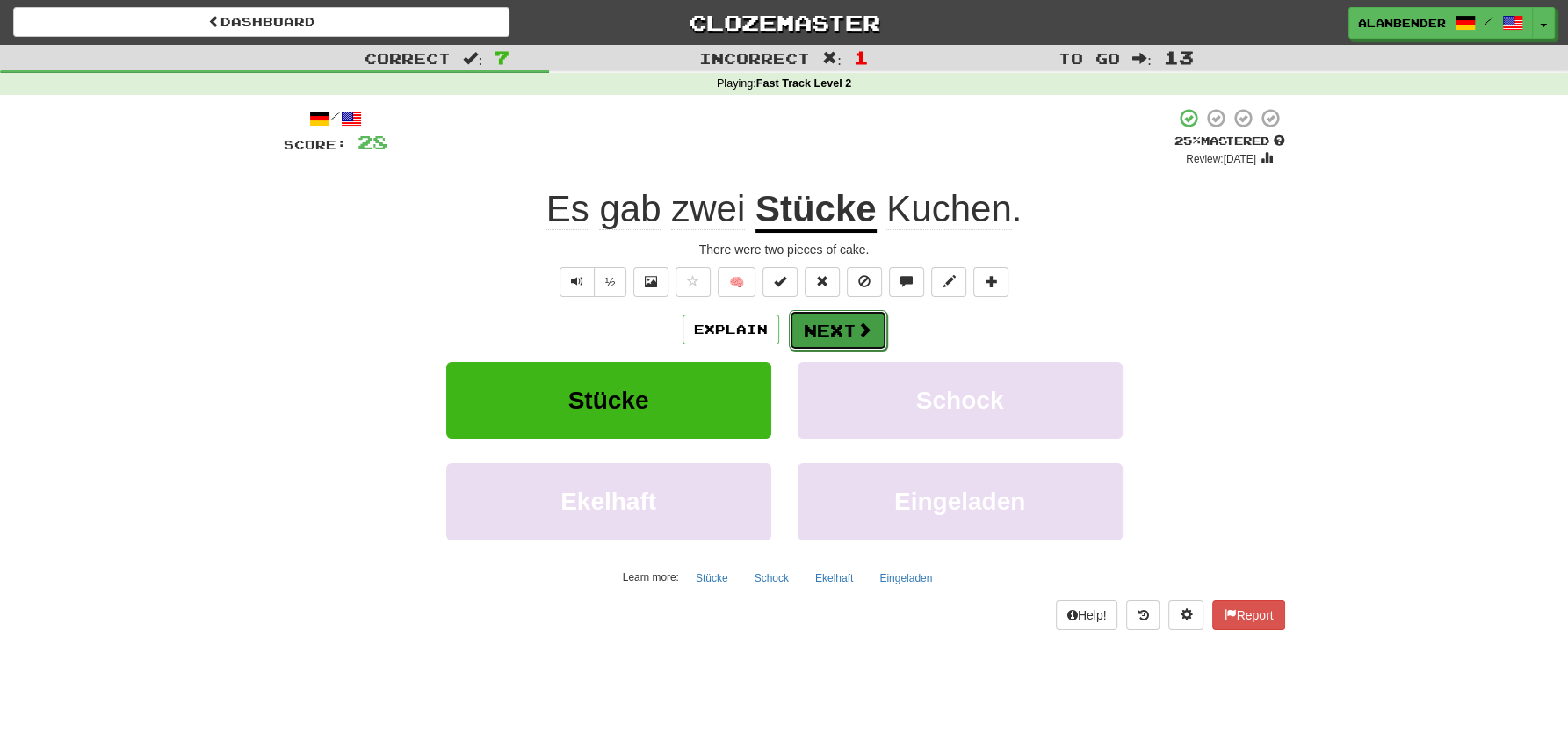
click at [843, 332] on button "Next" at bounding box center [838, 330] width 99 height 40
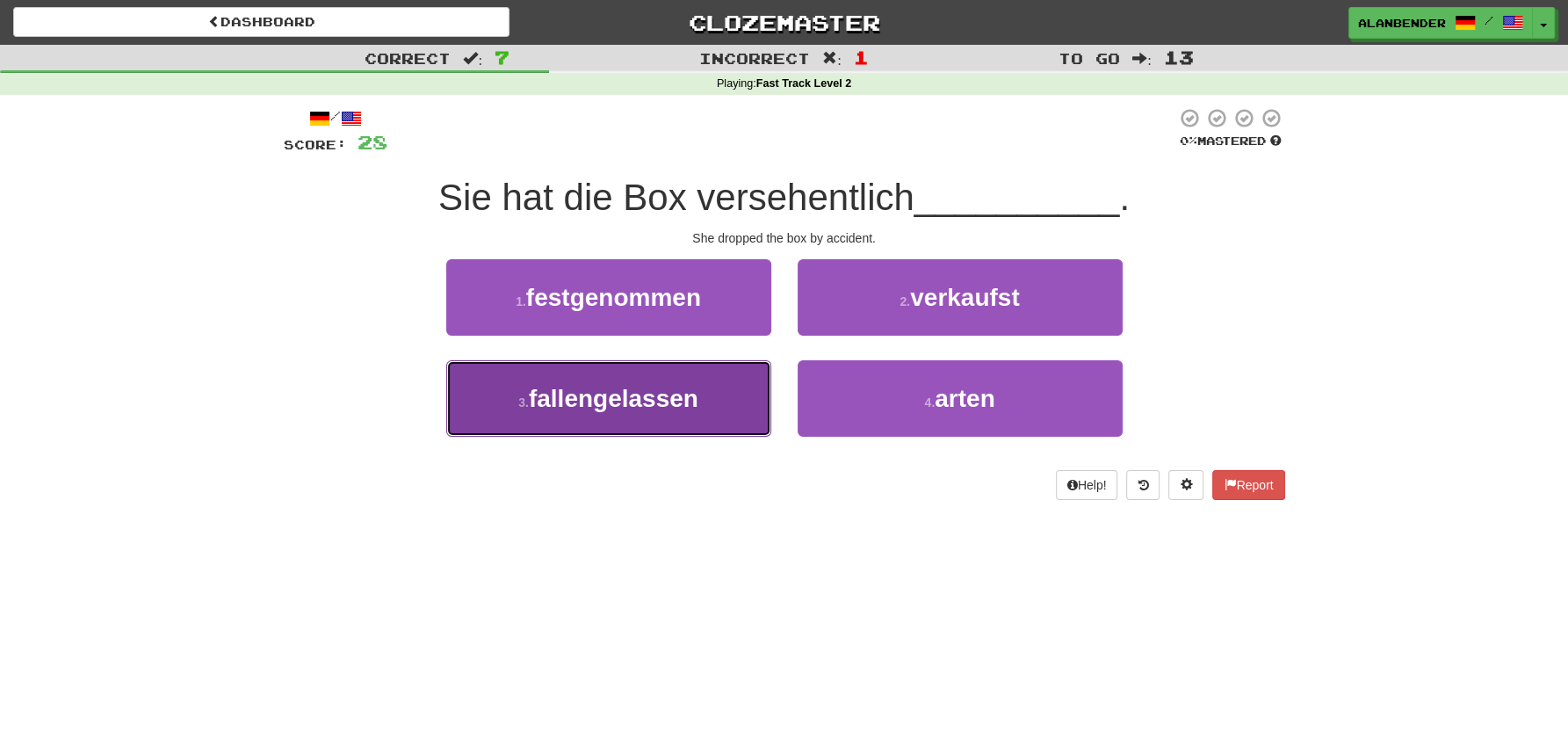
click at [657, 398] on span "fallengelassen" at bounding box center [613, 398] width 170 height 27
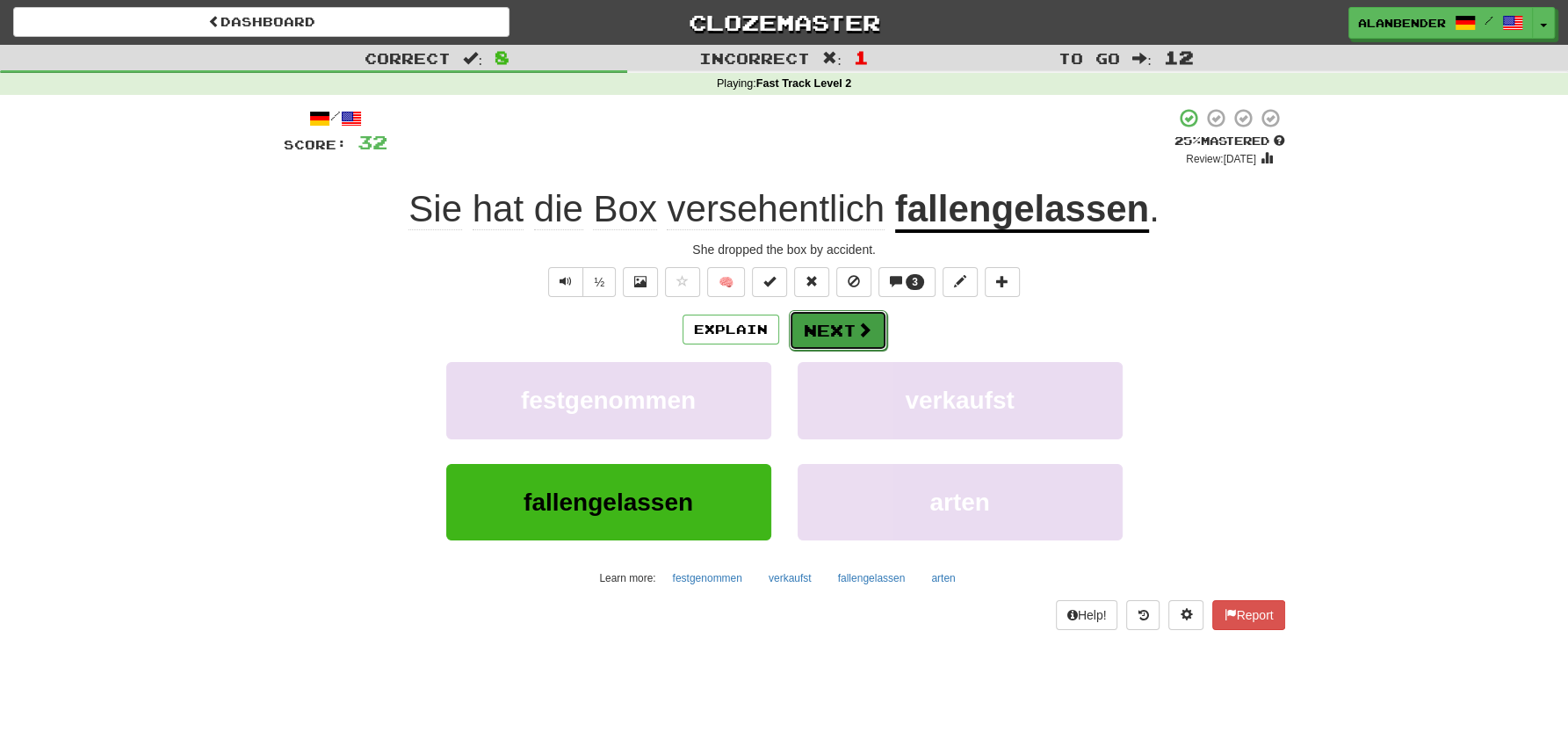
click at [839, 322] on button "Next" at bounding box center [838, 330] width 99 height 40
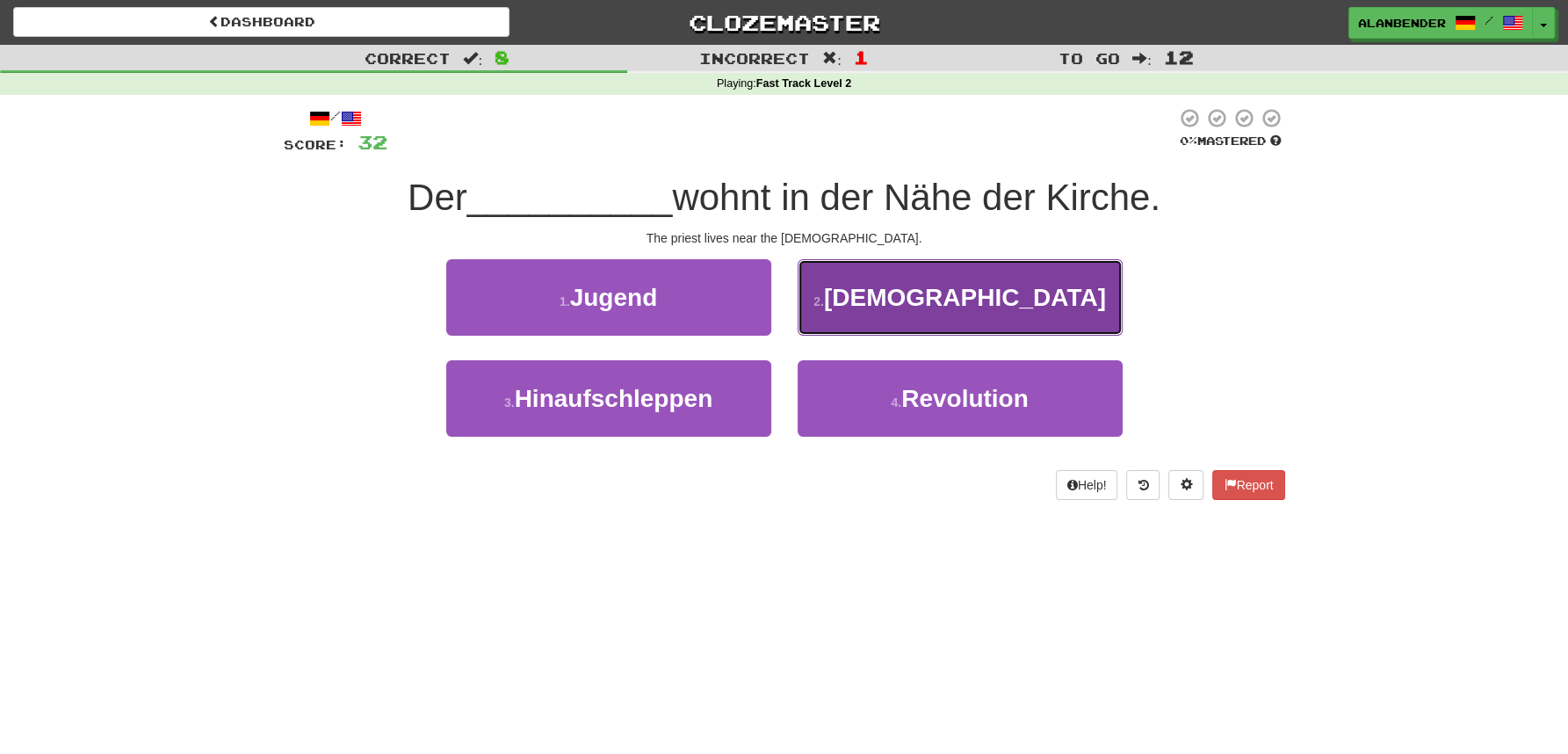
click at [972, 294] on span "[DEMOGRAPHIC_DATA]" at bounding box center [964, 297] width 282 height 27
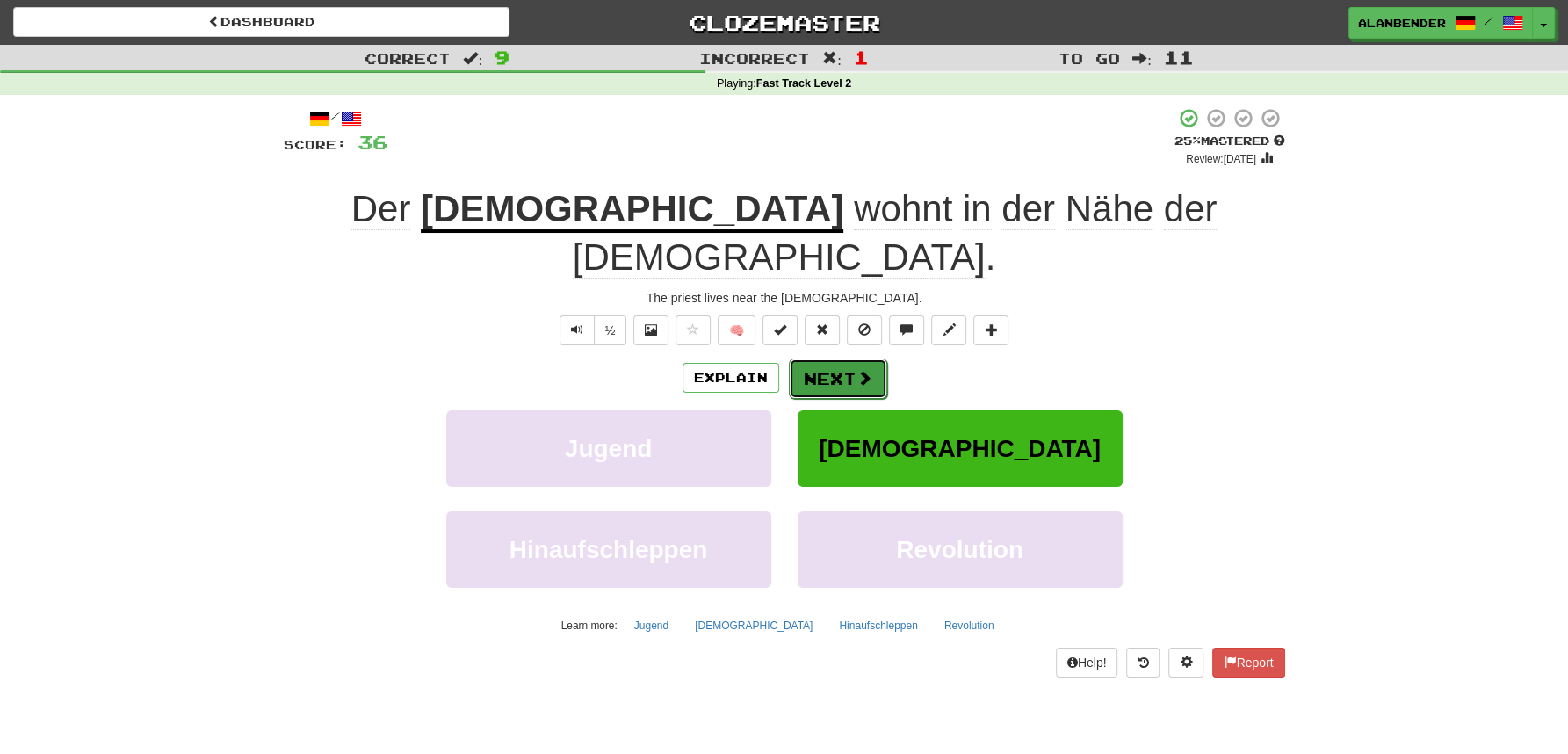
click at [851, 359] on button "Next" at bounding box center [838, 378] width 99 height 40
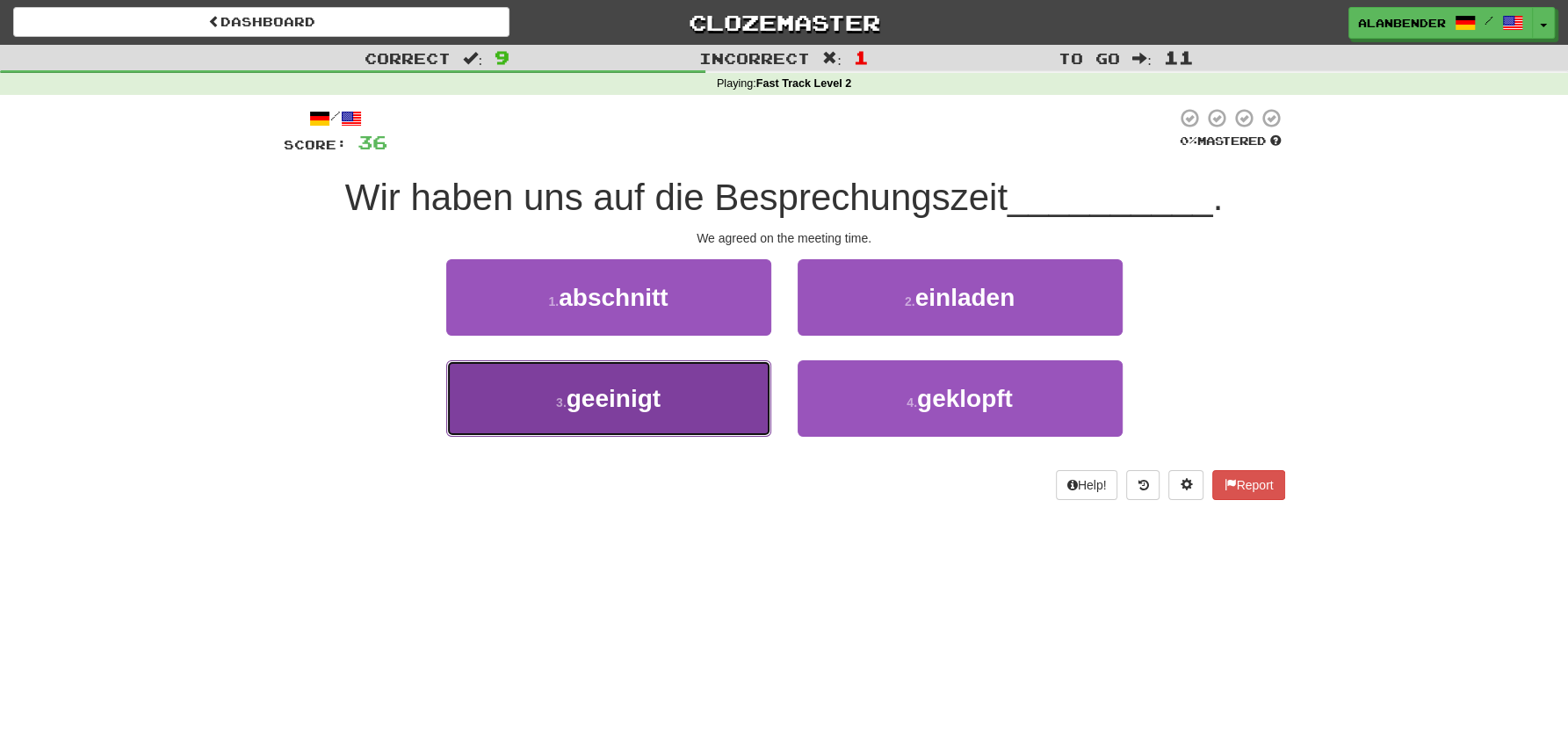
click at [637, 417] on button "3 . geeinigt" at bounding box center [608, 398] width 325 height 76
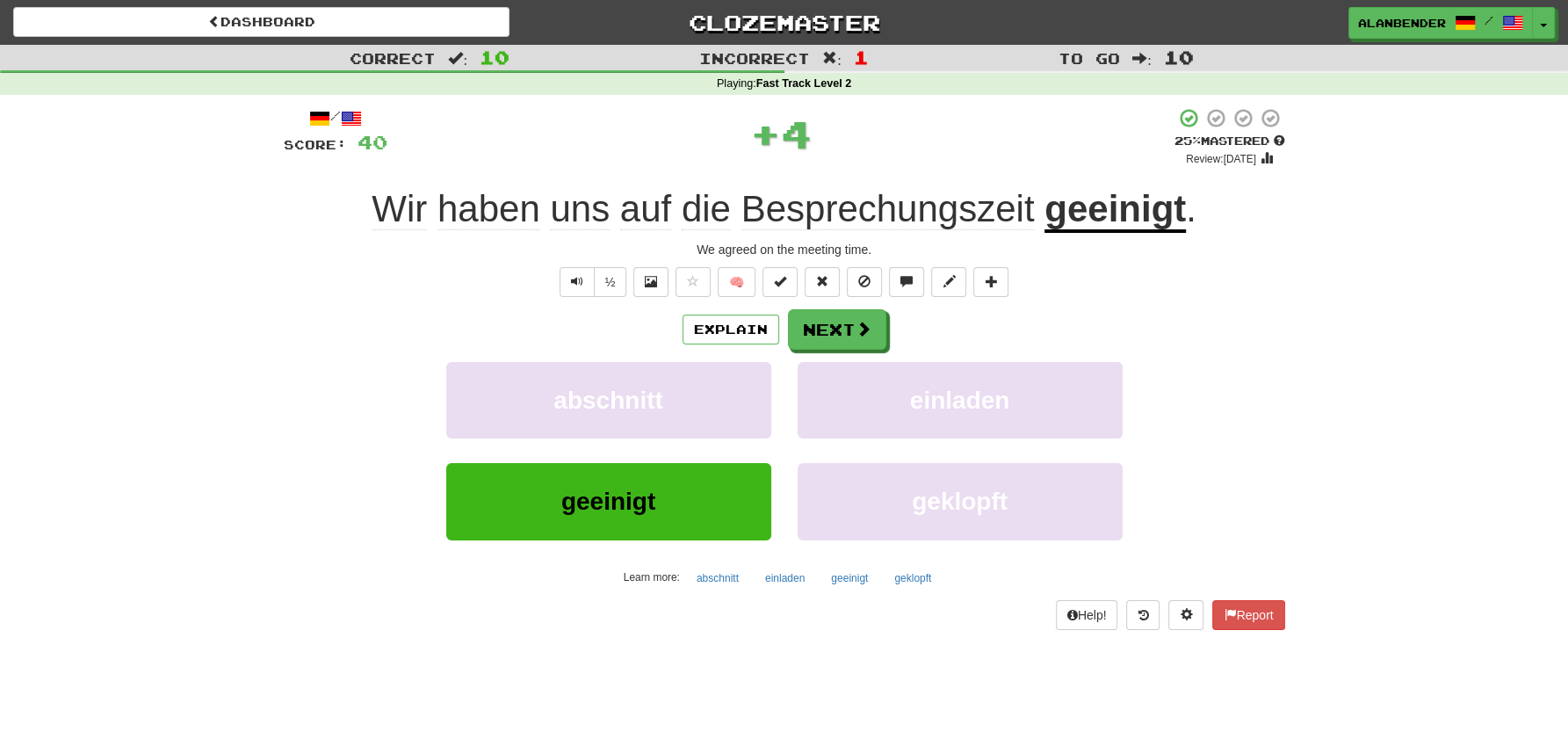
click at [852, 213] on span "Besprechungszeit" at bounding box center [887, 208] width 293 height 42
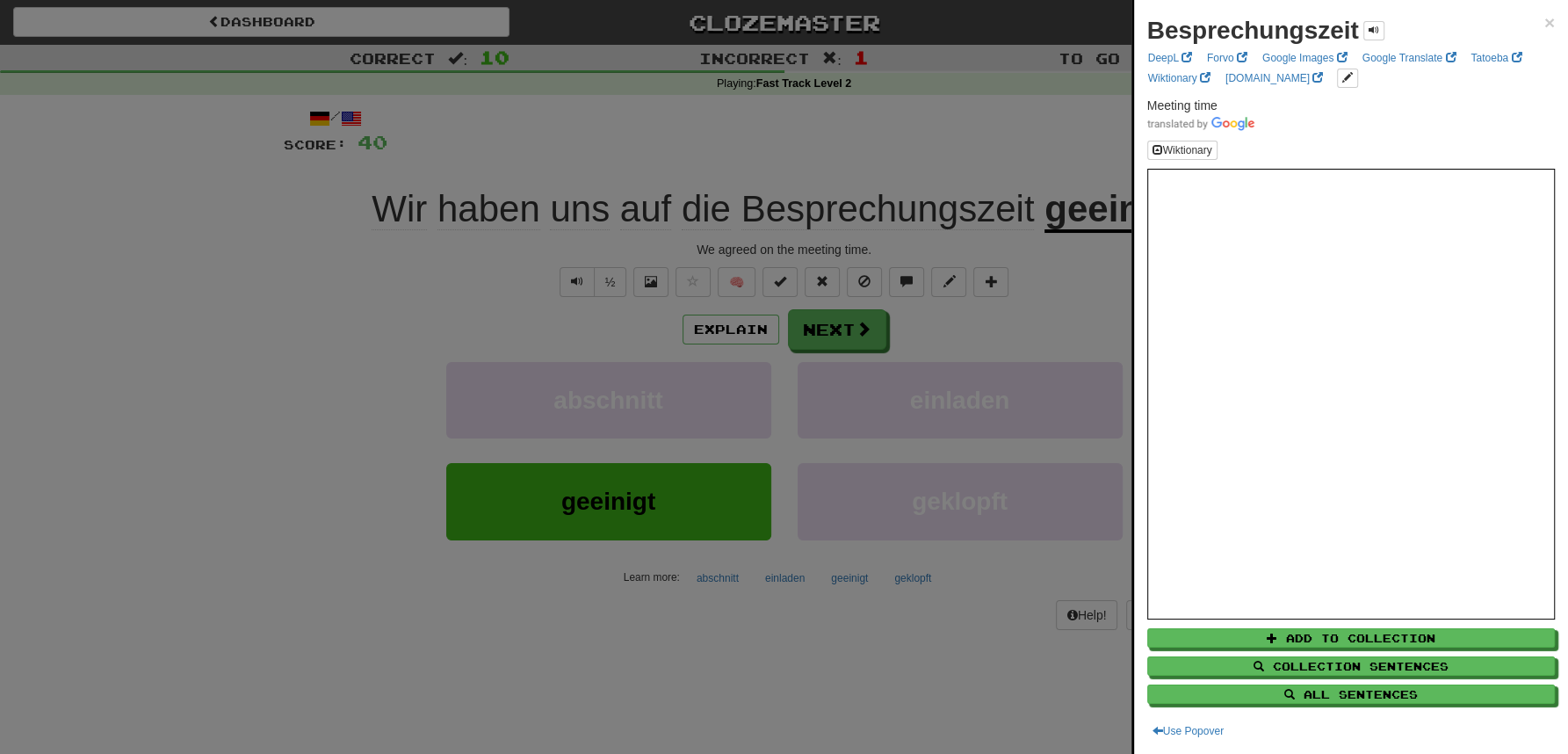
click at [890, 130] on div at bounding box center [784, 377] width 1568 height 754
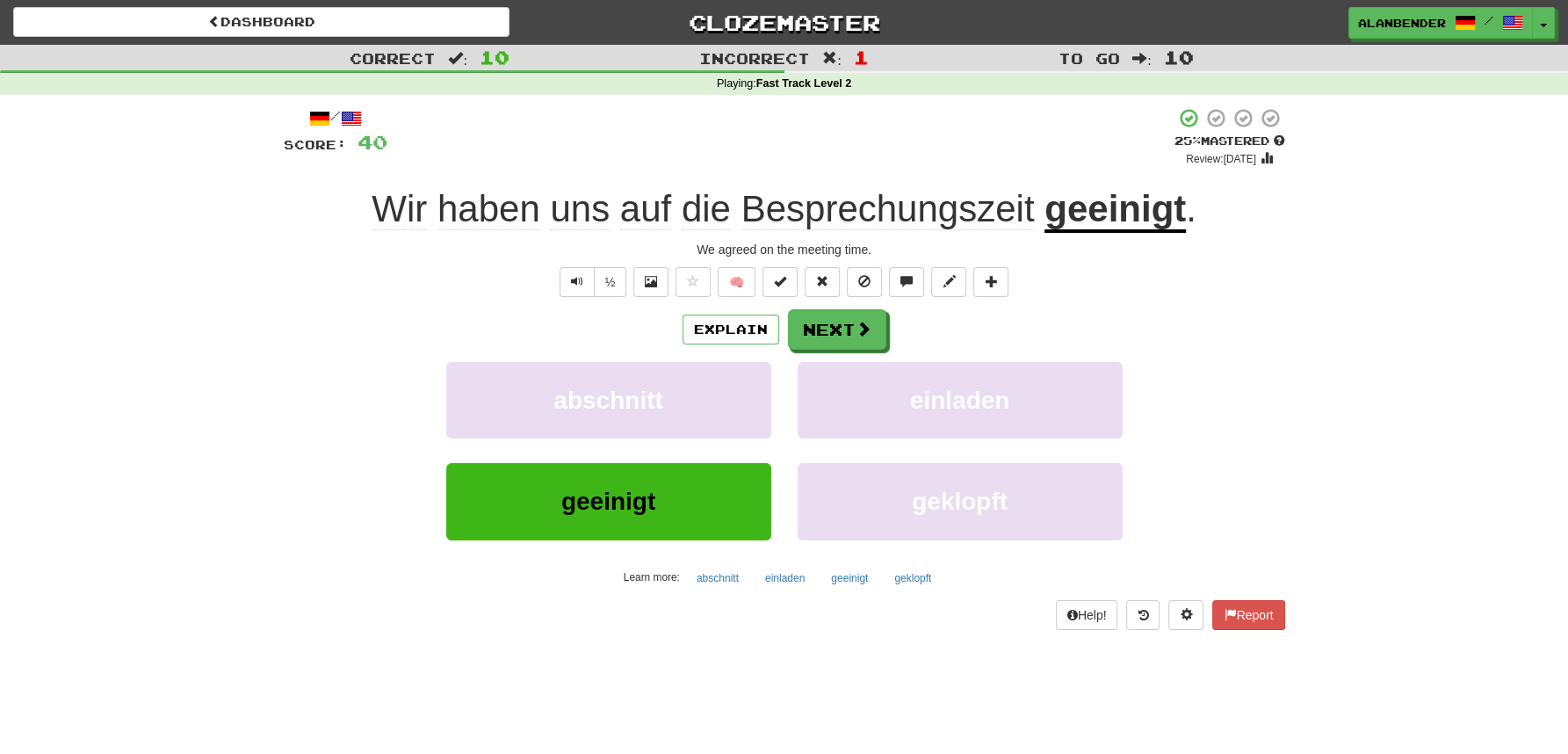
click at [1115, 215] on u "geeinigt" at bounding box center [1115, 210] width 142 height 45
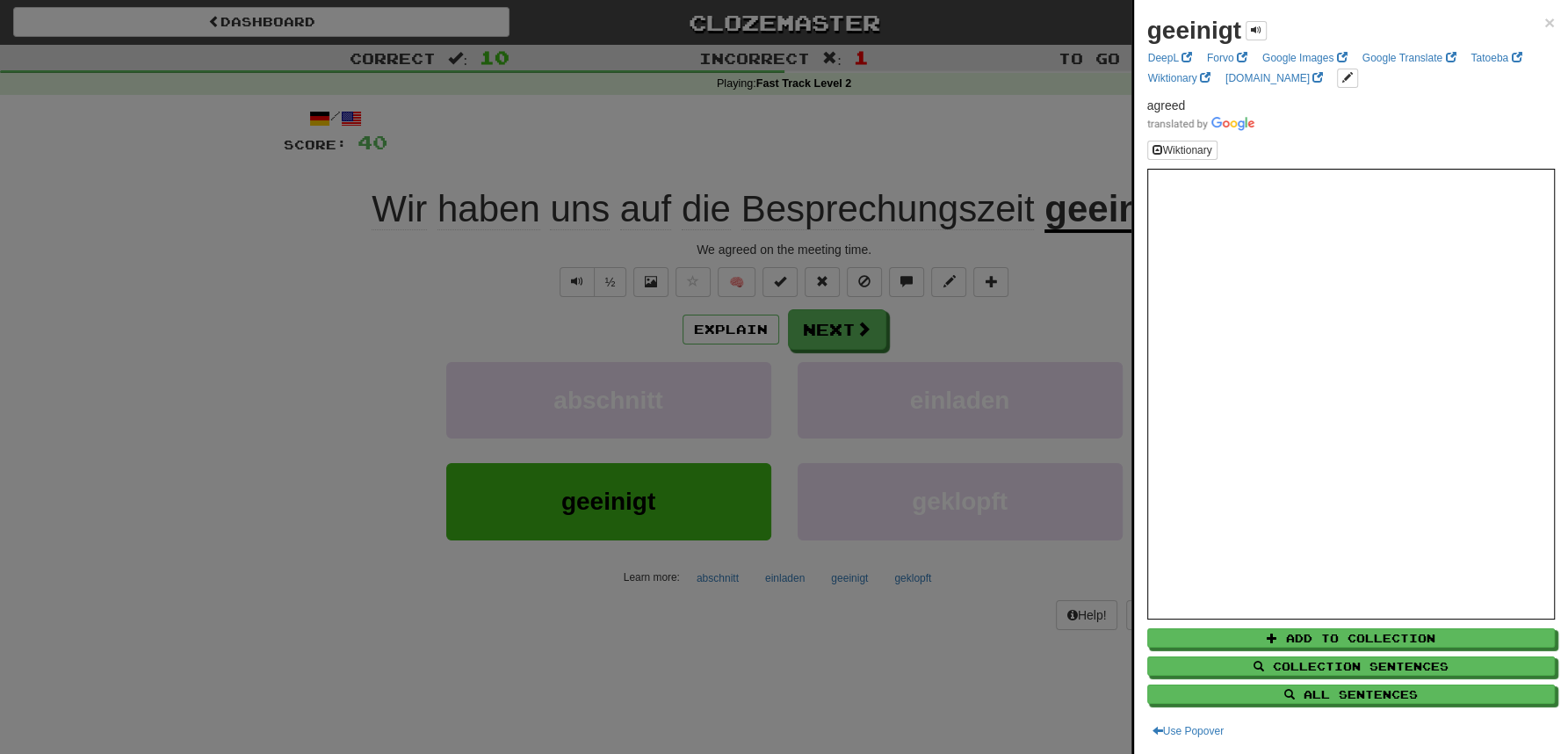
click at [969, 120] on div at bounding box center [784, 377] width 1568 height 754
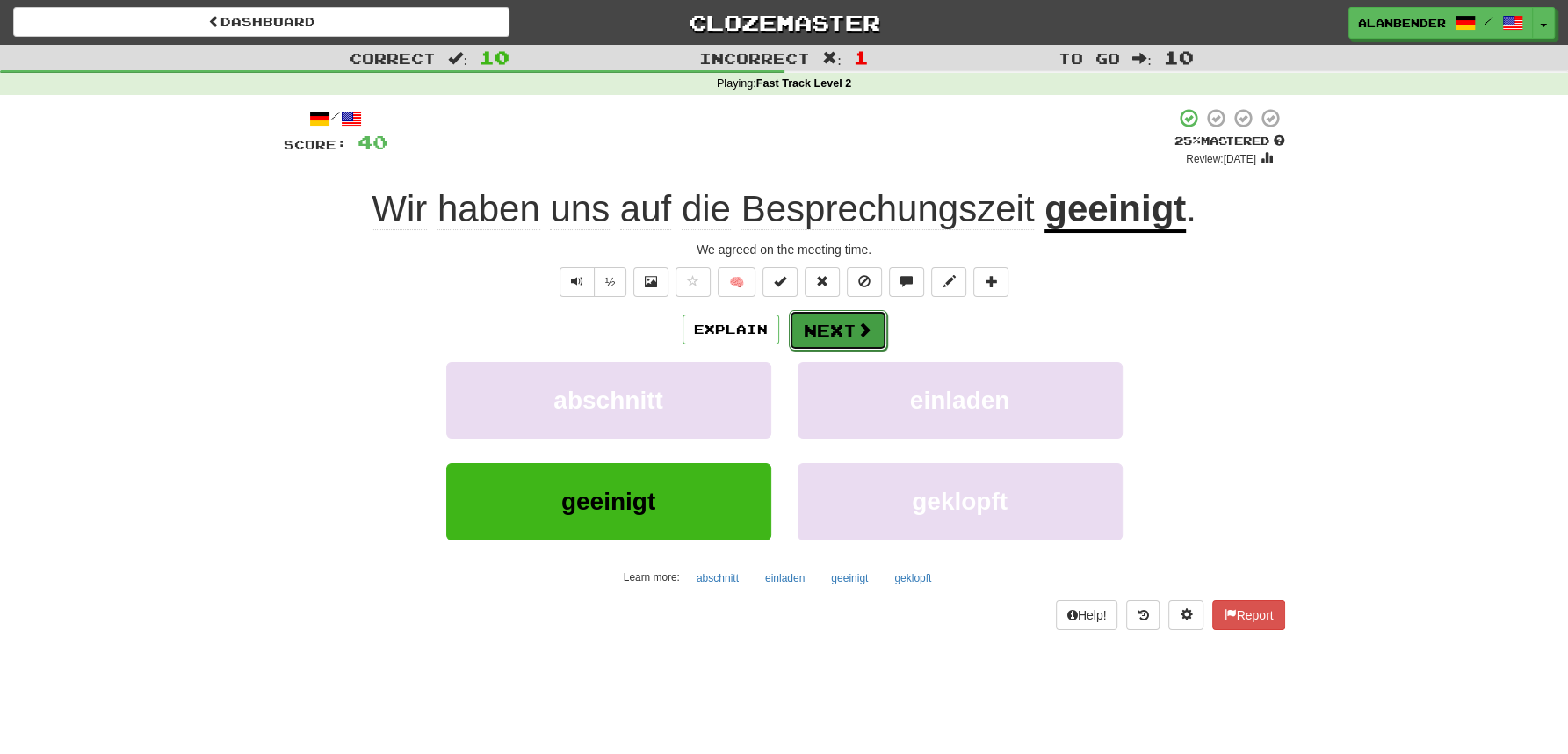
click at [833, 331] on button "Next" at bounding box center [838, 330] width 99 height 40
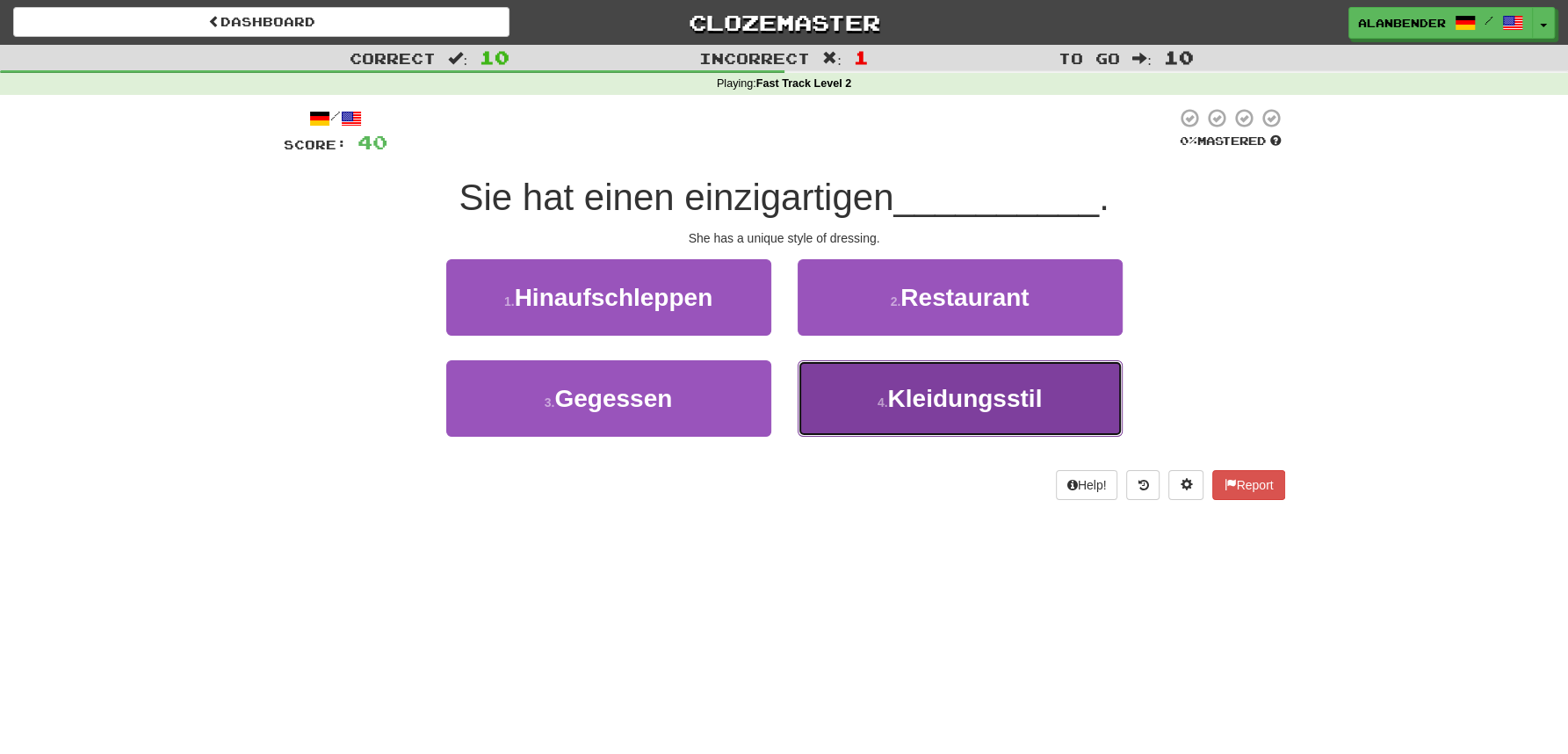
click at [1004, 408] on span "Kleidungsstil" at bounding box center [964, 398] width 155 height 27
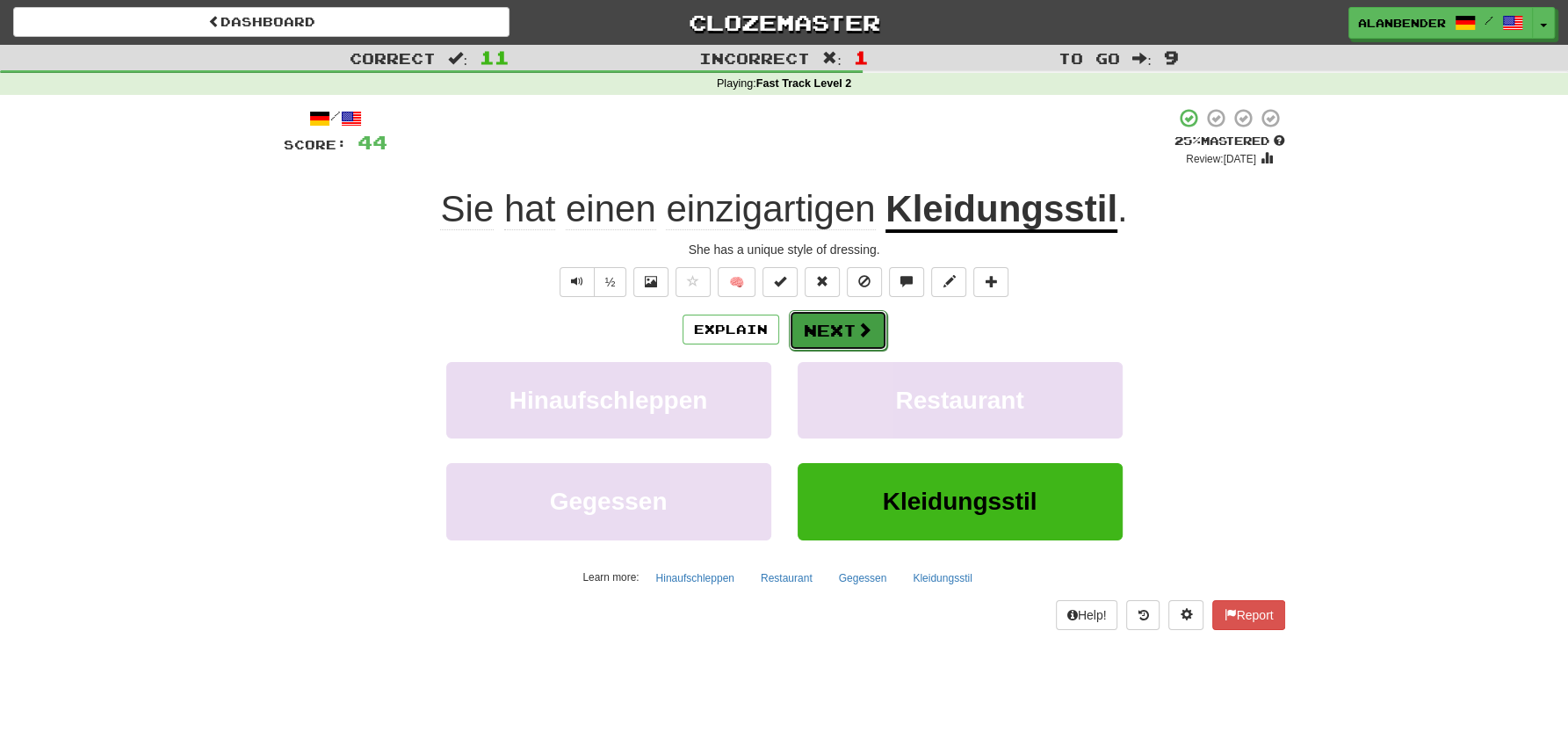
click at [835, 326] on button "Next" at bounding box center [838, 330] width 99 height 40
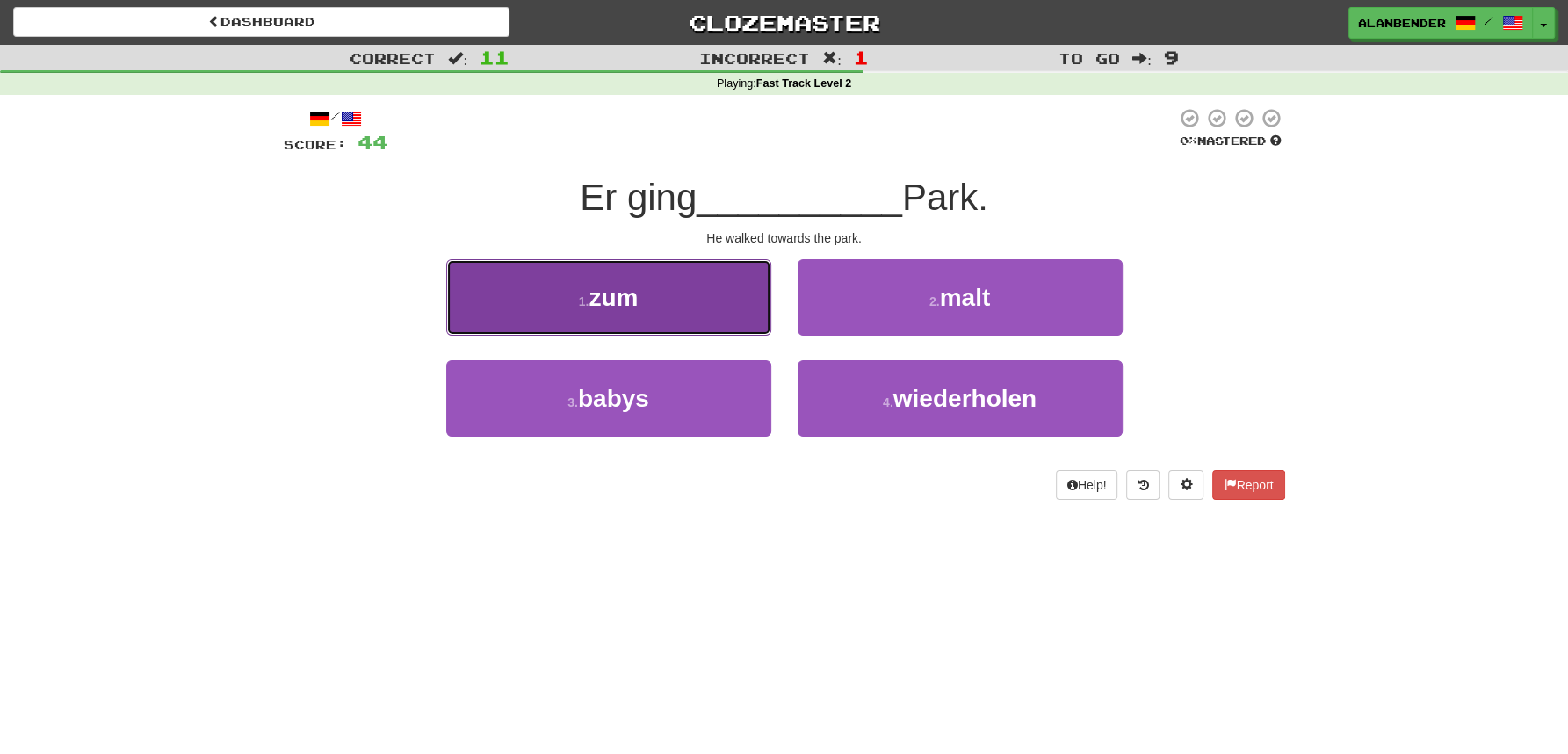
click at [645, 292] on button "1 . zum" at bounding box center [608, 297] width 325 height 76
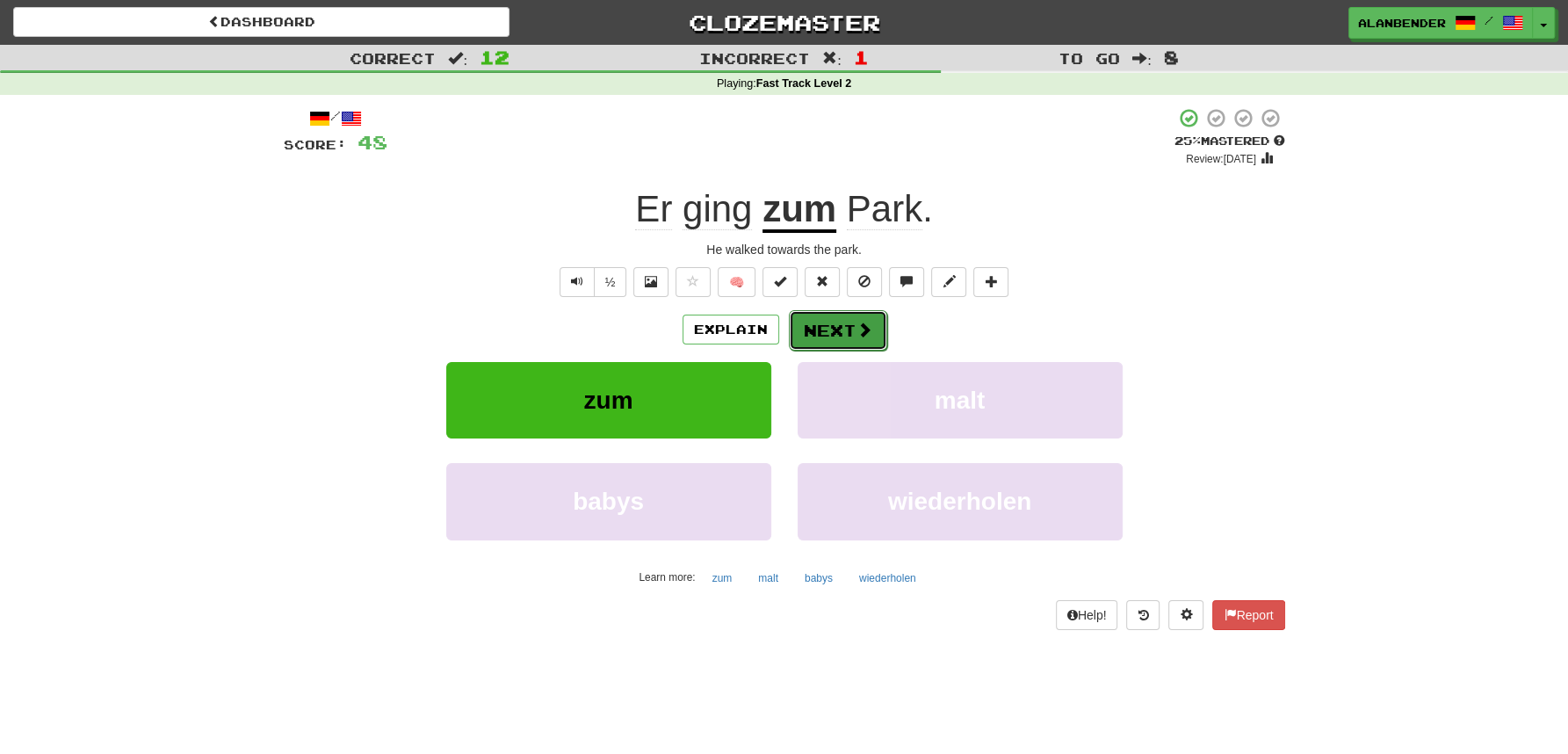
click at [822, 328] on button "Next" at bounding box center [838, 330] width 99 height 40
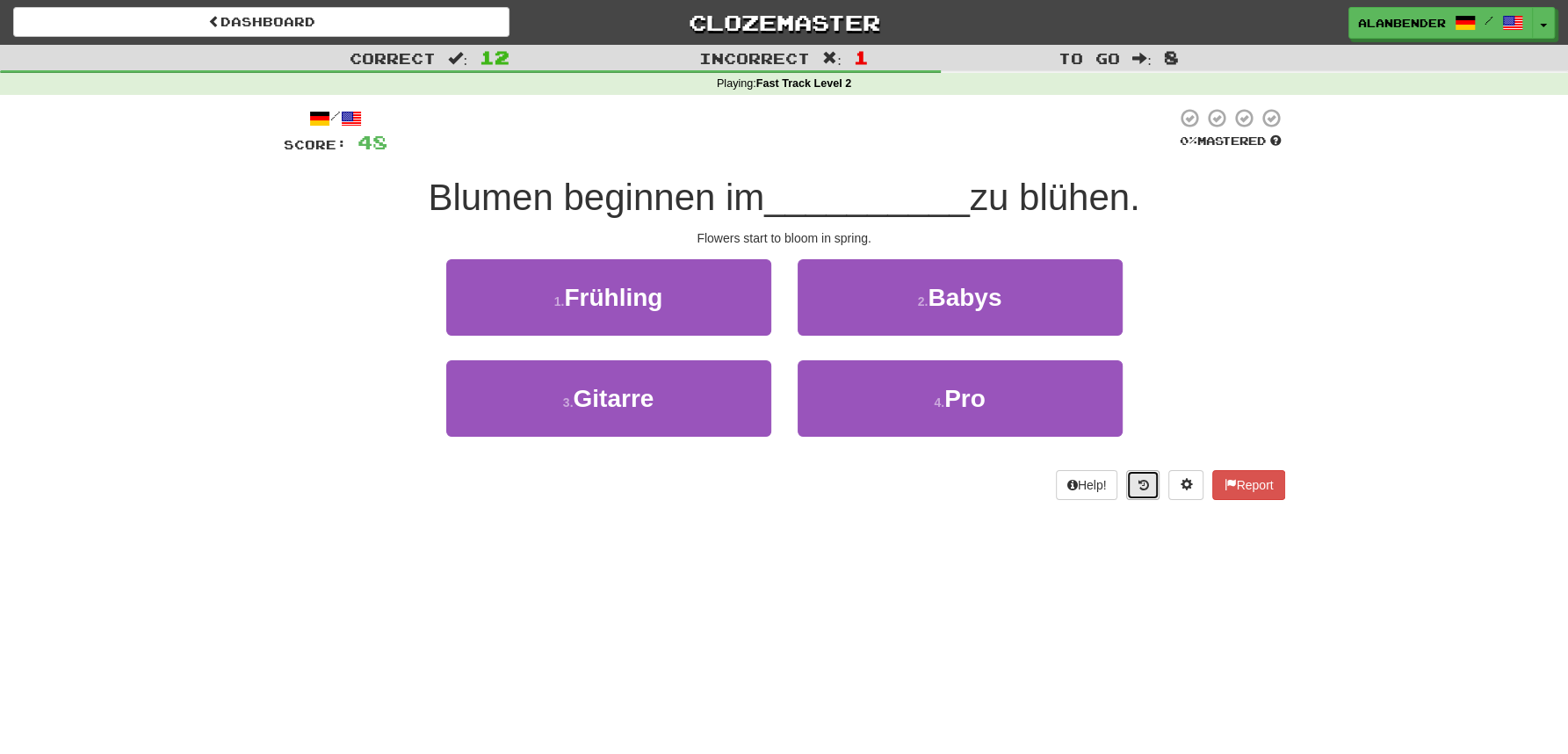
click at [1144, 482] on icon at bounding box center [1142, 485] width 10 height 12
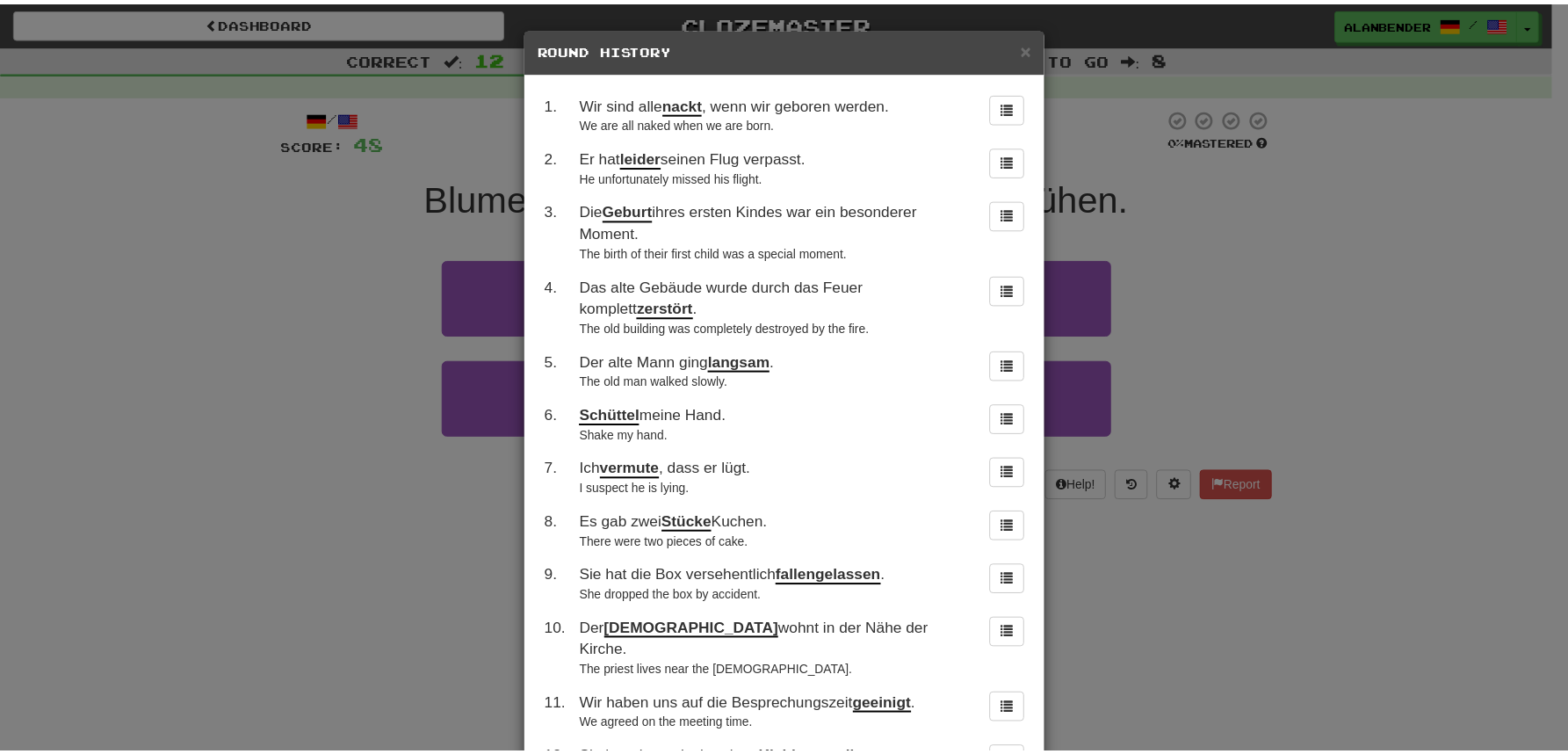
scroll to position [185, 0]
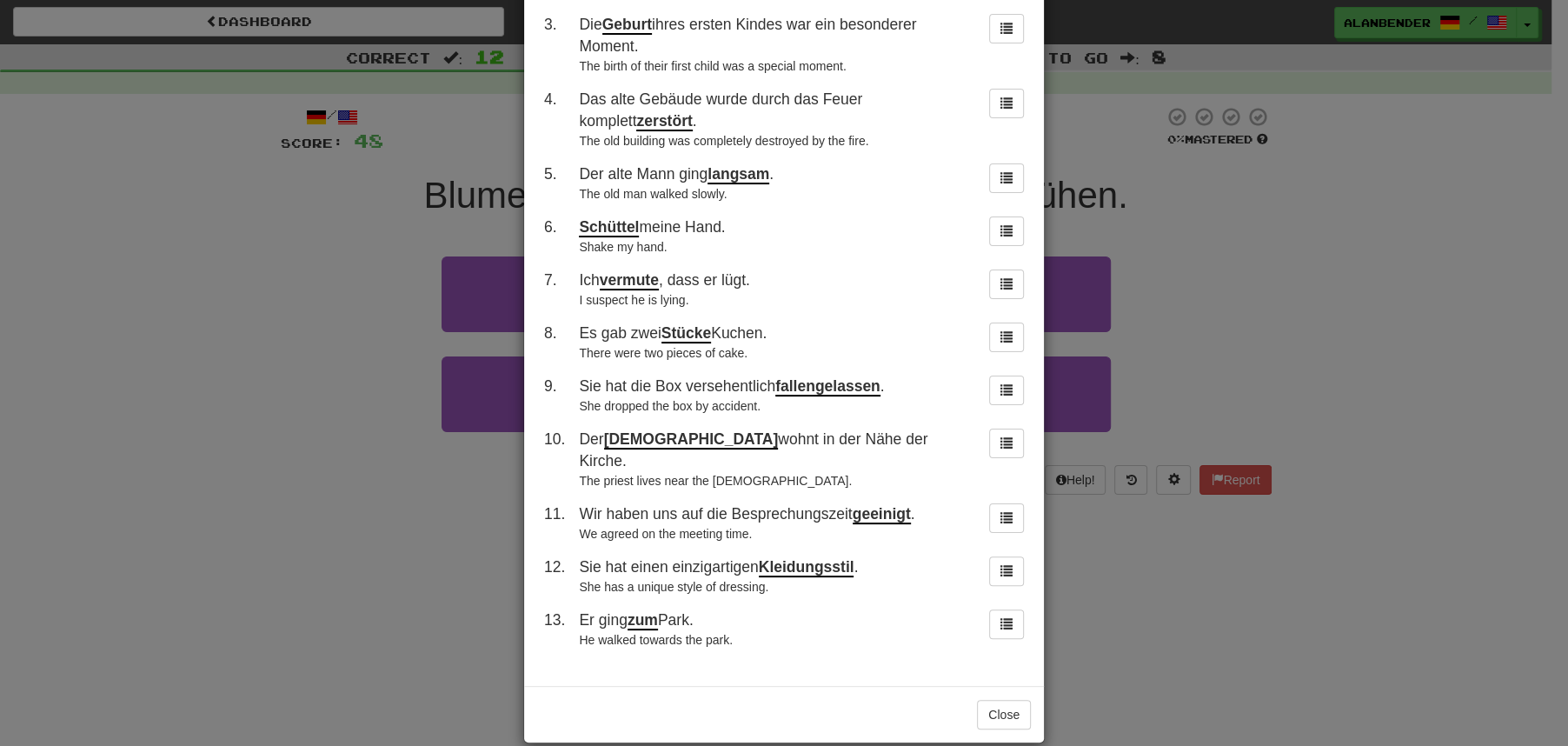
click at [1309, 245] on div "× Round History 1 . Wir sind alle nackt , wenn wir geboren werden. We are all n…" at bounding box center [784, 373] width 1568 height 746
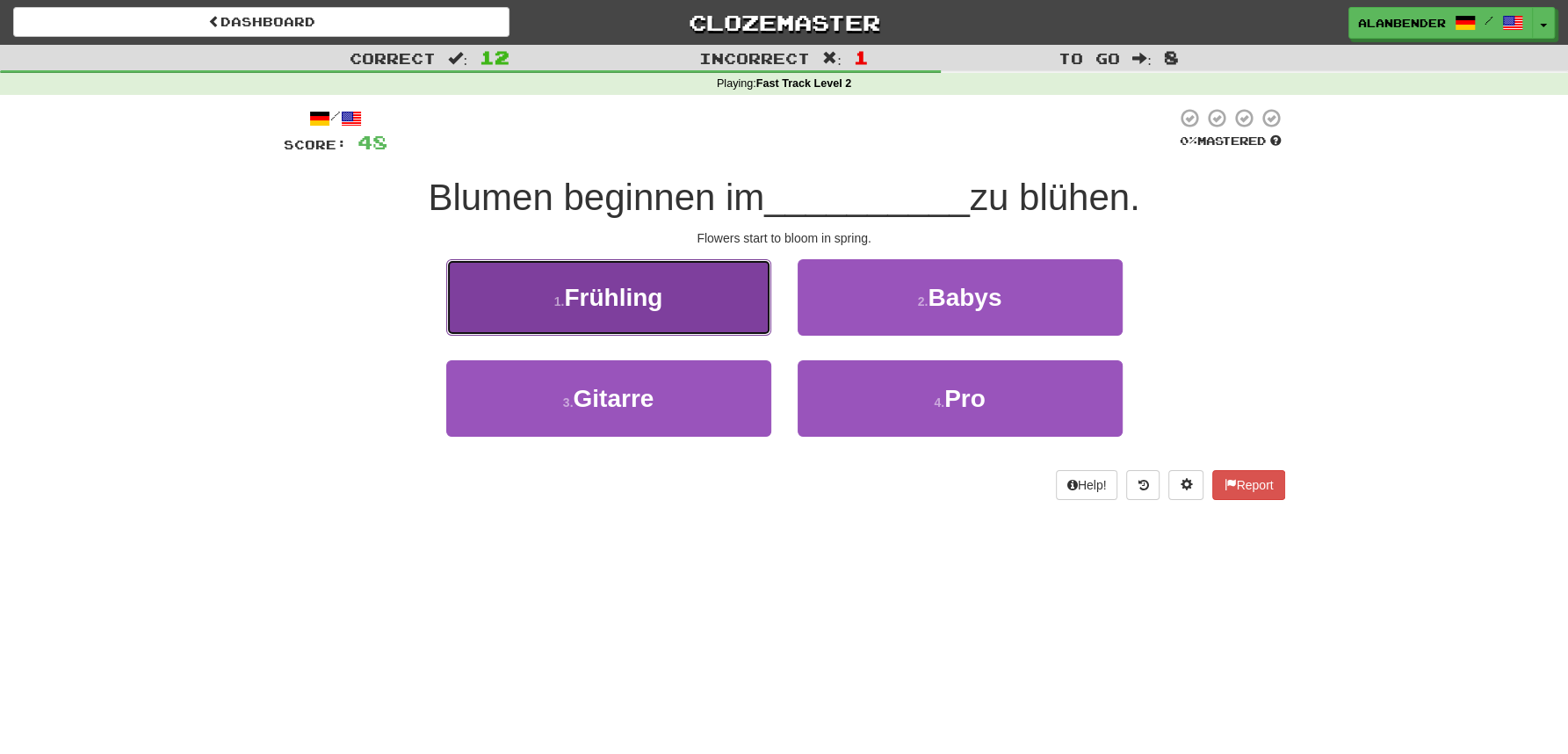
click at [650, 301] on span "Frühling" at bounding box center [613, 297] width 99 height 27
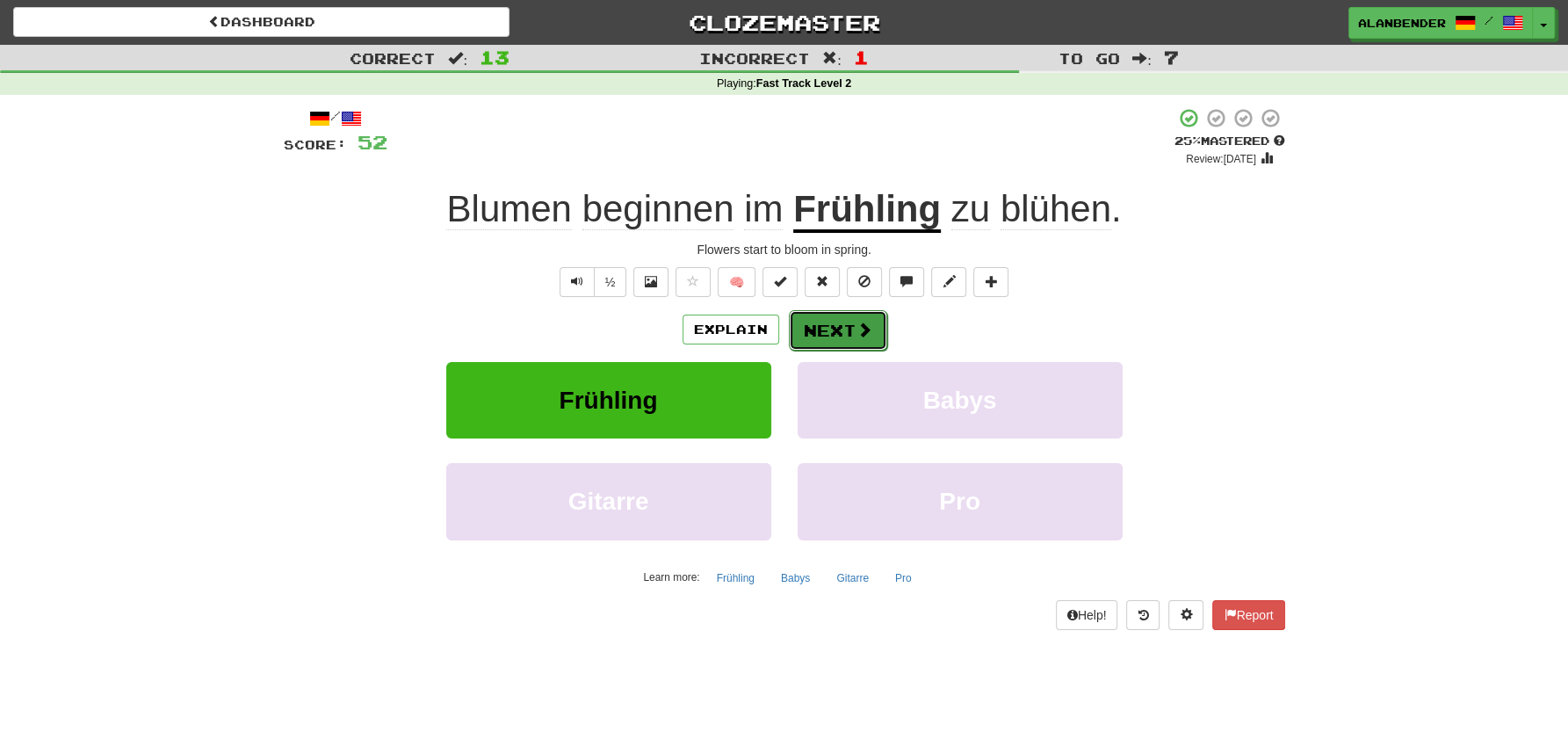
click at [852, 337] on button "Next" at bounding box center [838, 330] width 99 height 40
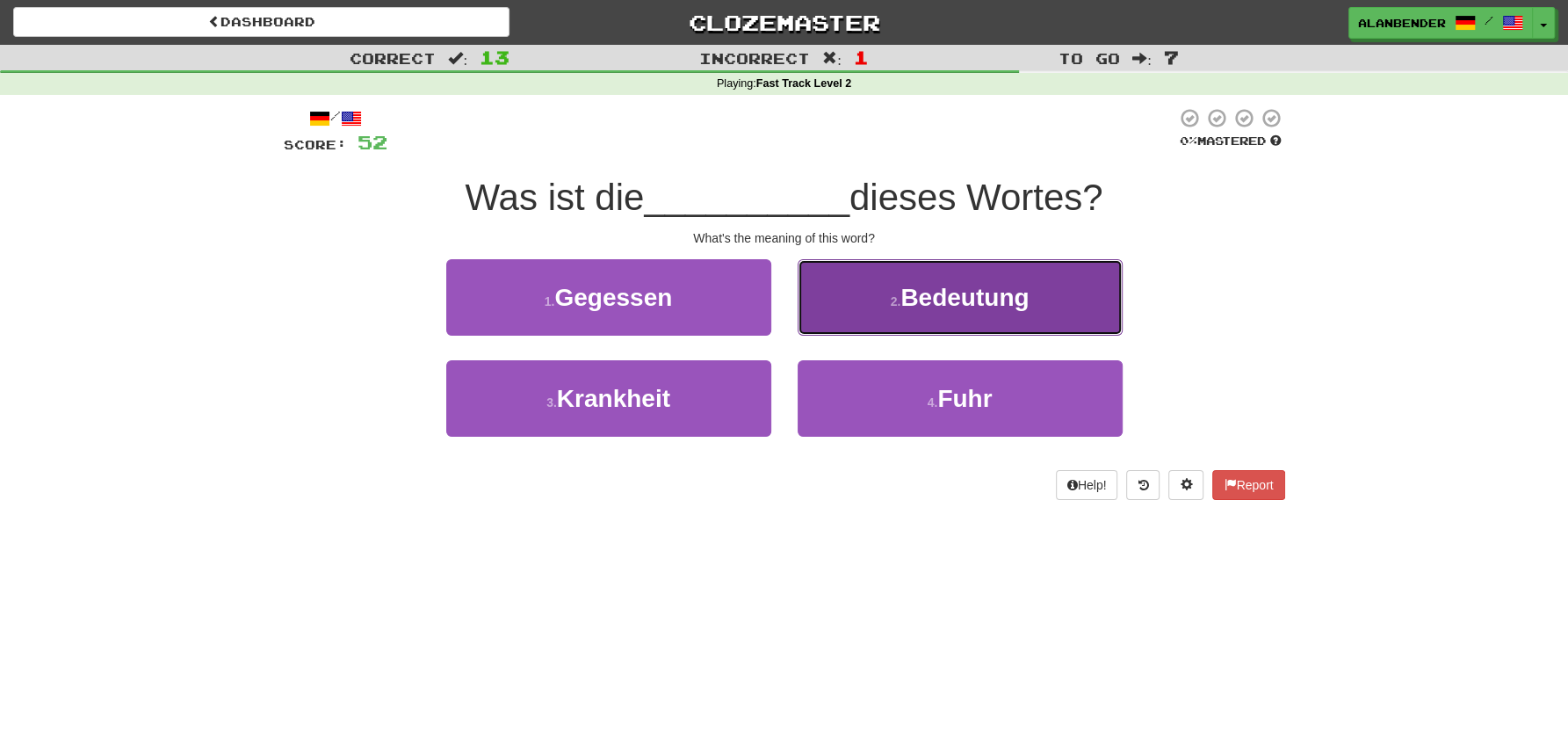
click at [985, 306] on span "Bedeutung" at bounding box center [964, 297] width 129 height 27
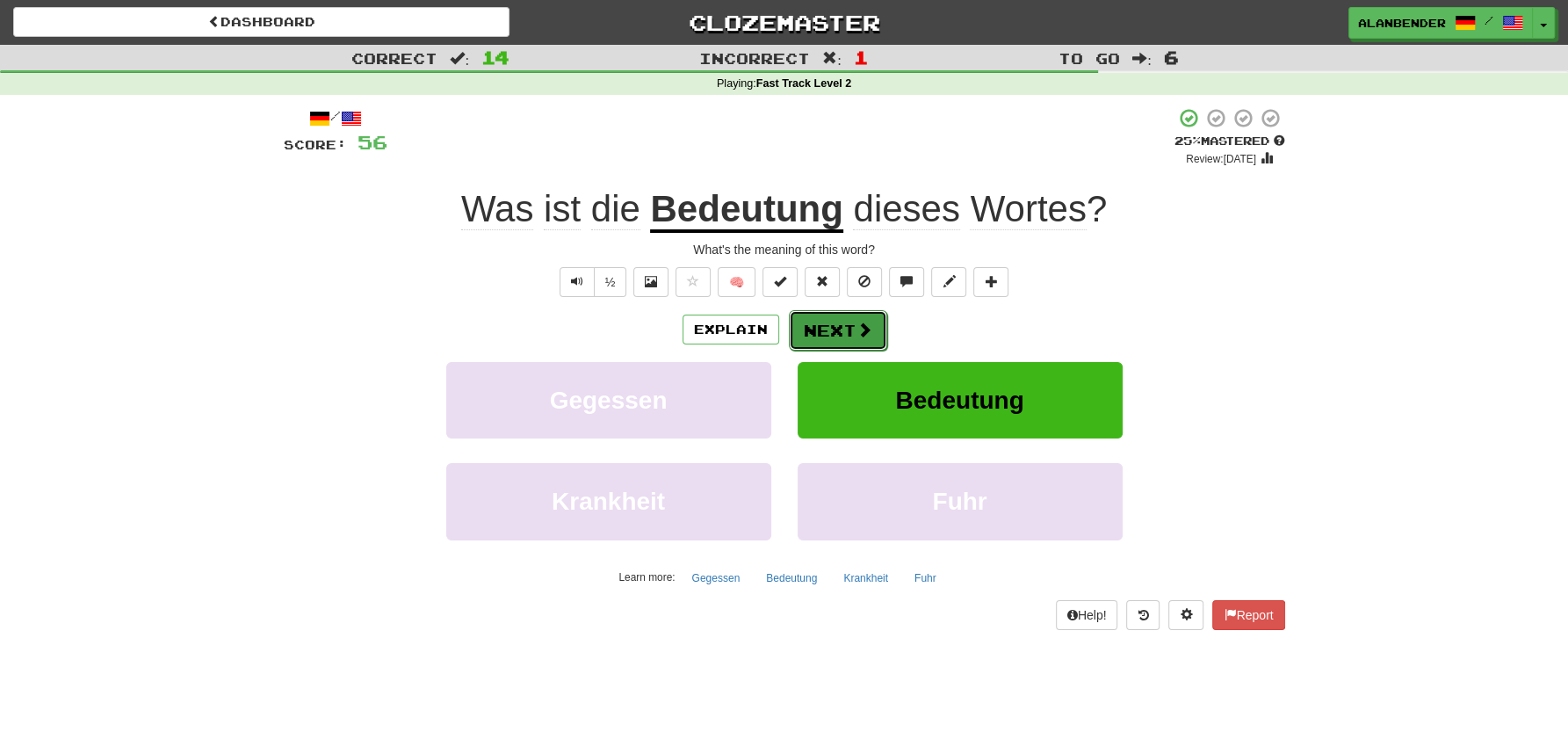
click at [844, 333] on button "Next" at bounding box center [838, 330] width 99 height 40
